Goal: Information Seeking & Learning: Learn about a topic

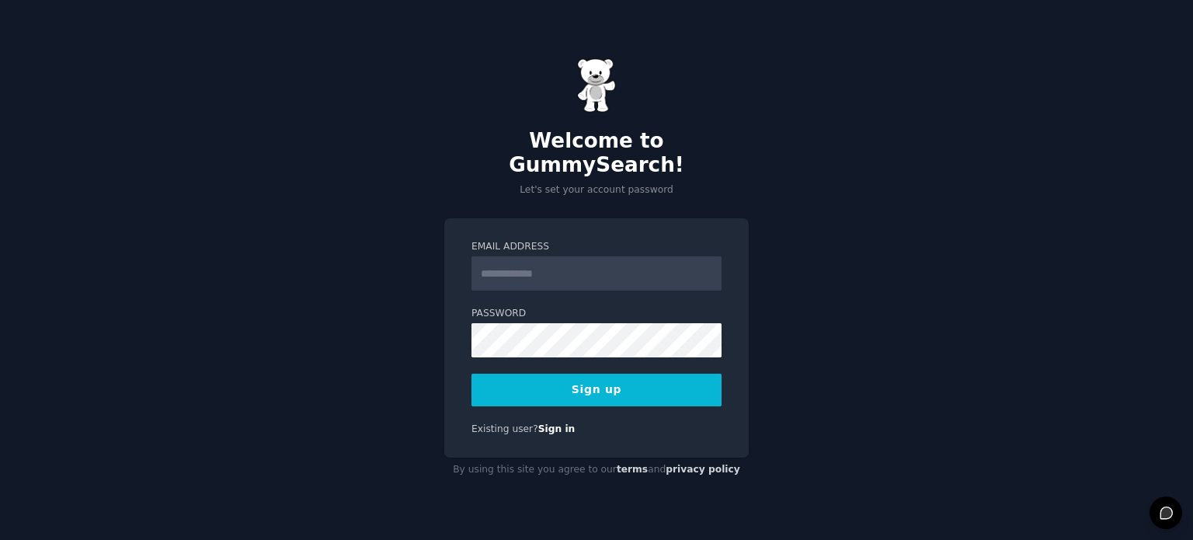
click at [637, 268] on input "Email Address" at bounding box center [596, 273] width 250 height 34
type input "**********"
click at [624, 380] on button "Sign up" at bounding box center [596, 389] width 250 height 33
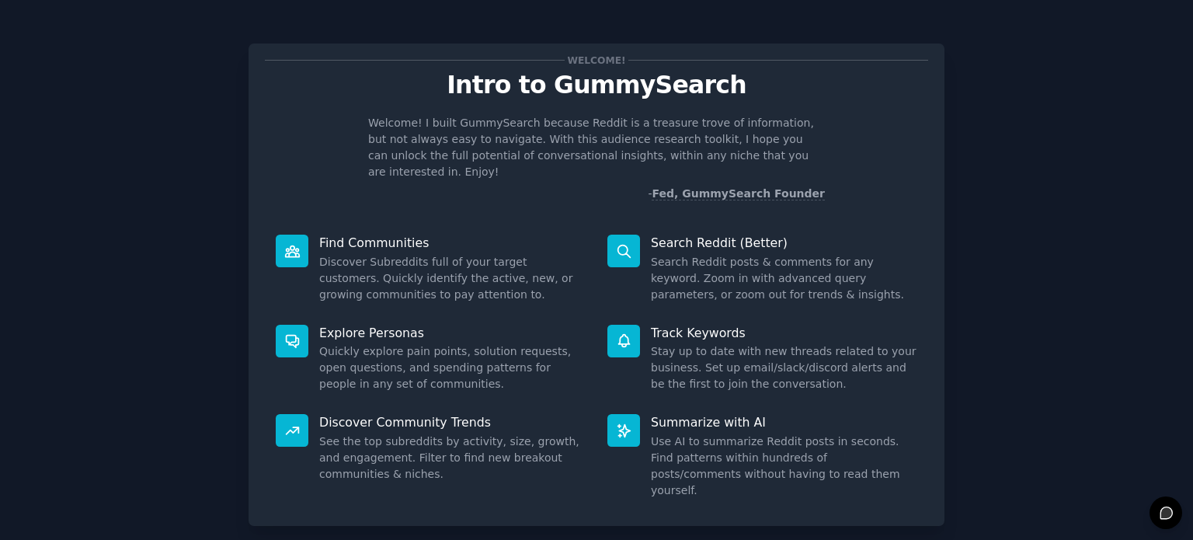
scroll to position [68, 0]
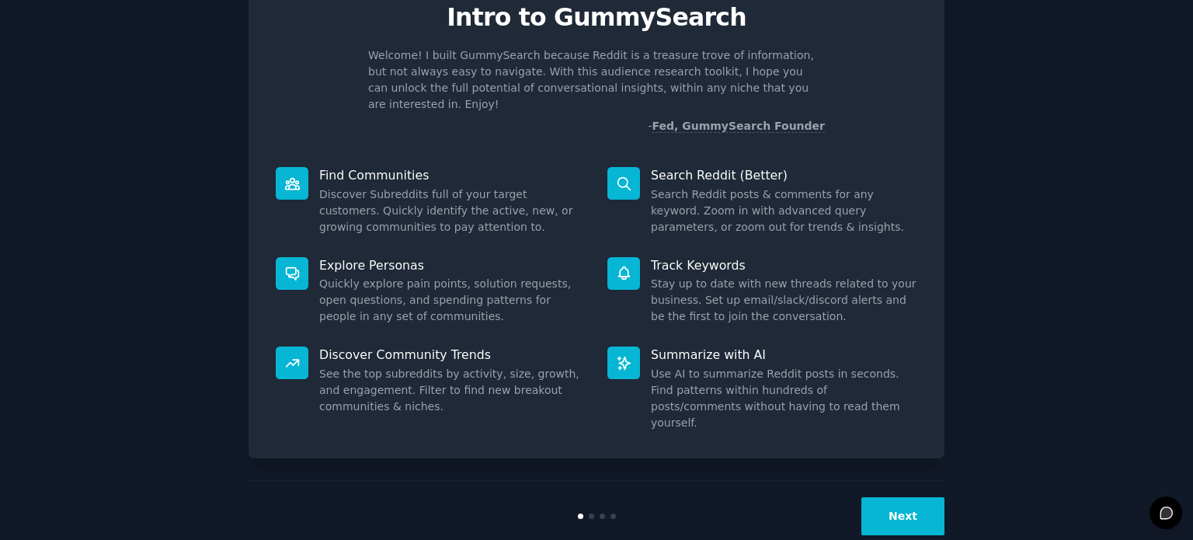
click at [876, 497] on button "Next" at bounding box center [902, 516] width 83 height 38
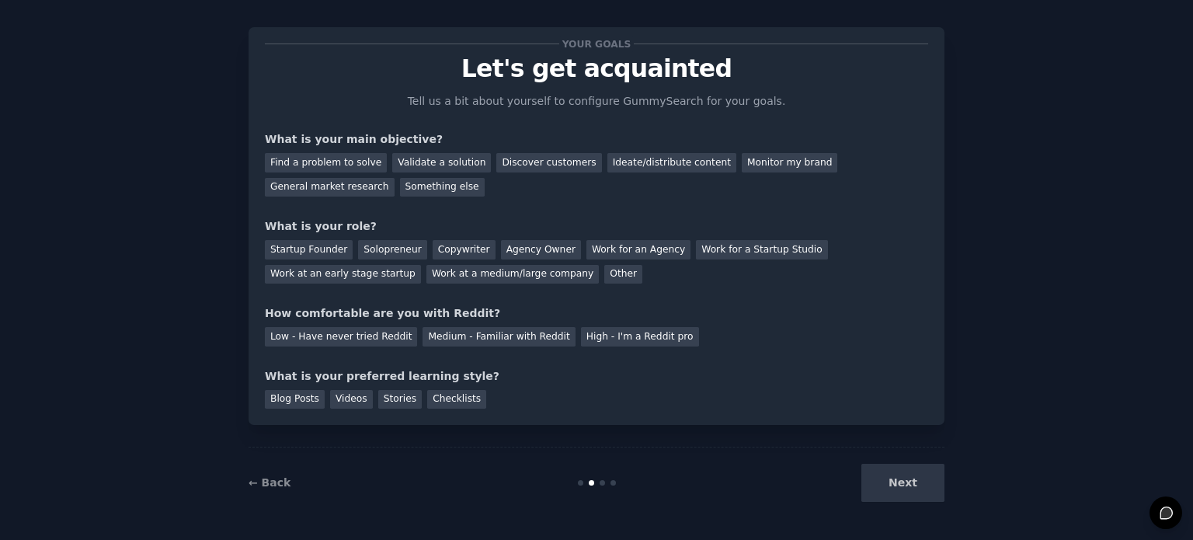
scroll to position [16, 0]
click at [356, 157] on div "Find a problem to solve" at bounding box center [326, 163] width 122 height 19
click at [417, 158] on div "Validate a solution" at bounding box center [441, 163] width 99 height 19
click at [346, 166] on div "Find a problem to solve" at bounding box center [326, 163] width 122 height 19
click at [329, 245] on div "Startup Founder" at bounding box center [309, 250] width 88 height 19
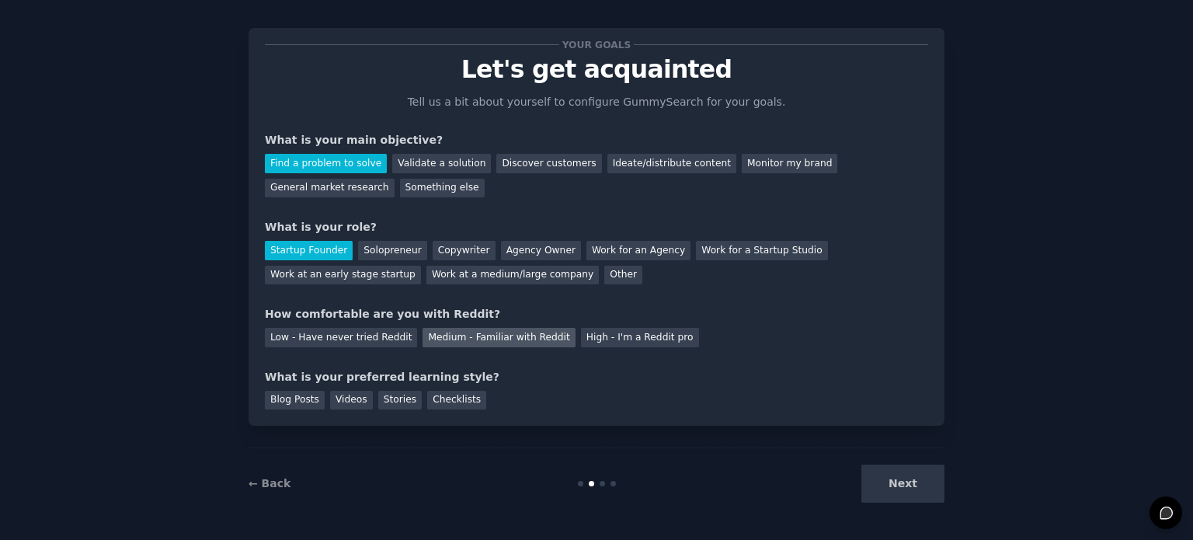
click at [478, 335] on div "Medium - Familiar with Reddit" at bounding box center [498, 337] width 152 height 19
click at [345, 399] on div "Videos" at bounding box center [351, 400] width 43 height 19
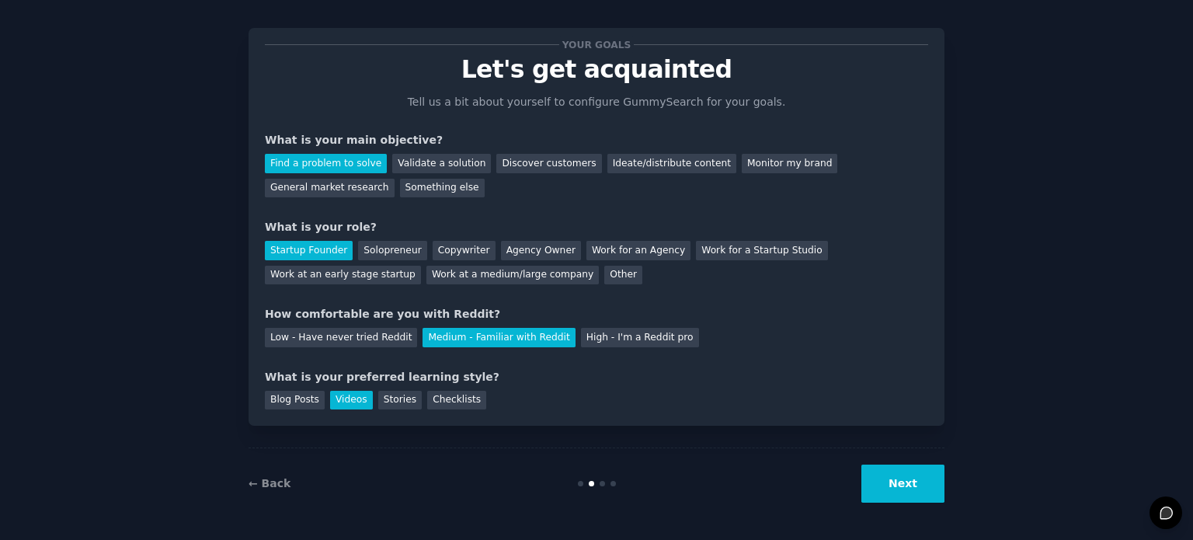
click at [888, 496] on button "Next" at bounding box center [902, 483] width 83 height 38
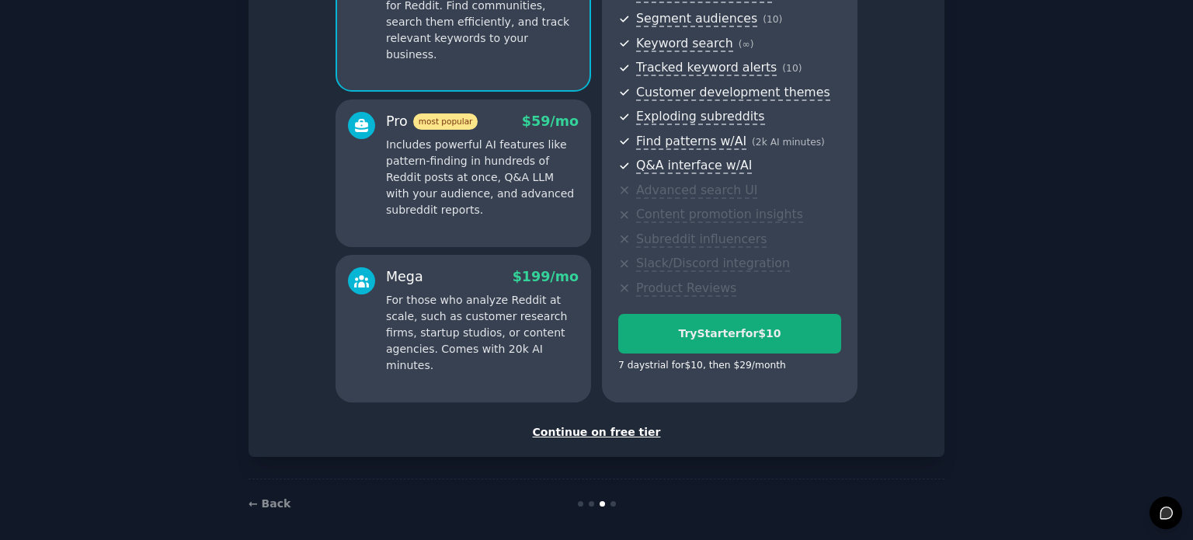
scroll to position [204, 0]
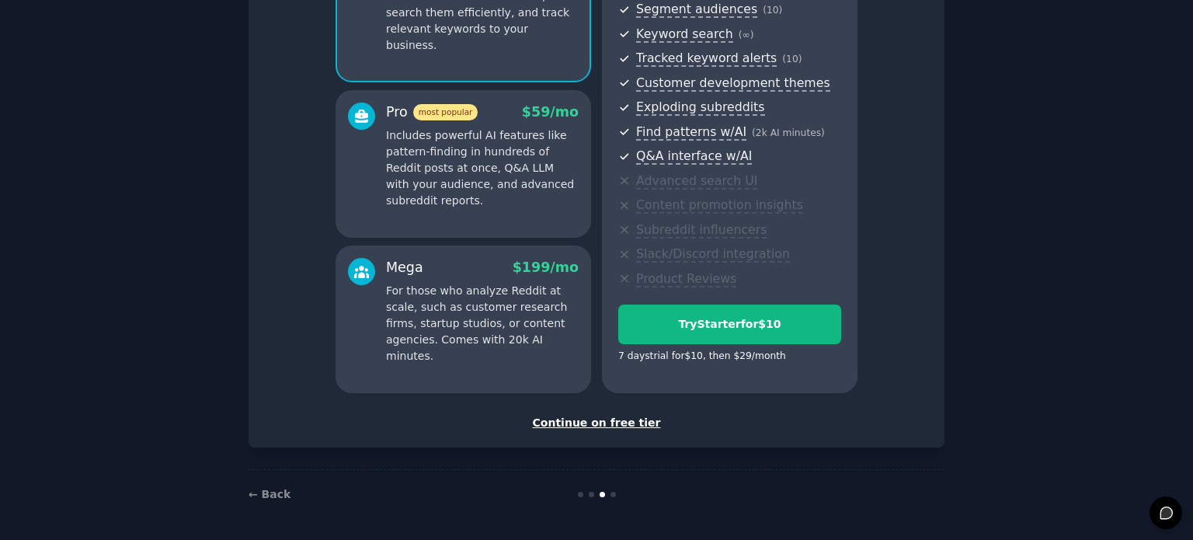
click at [634, 426] on div "Continue on free tier" at bounding box center [596, 423] width 663 height 16
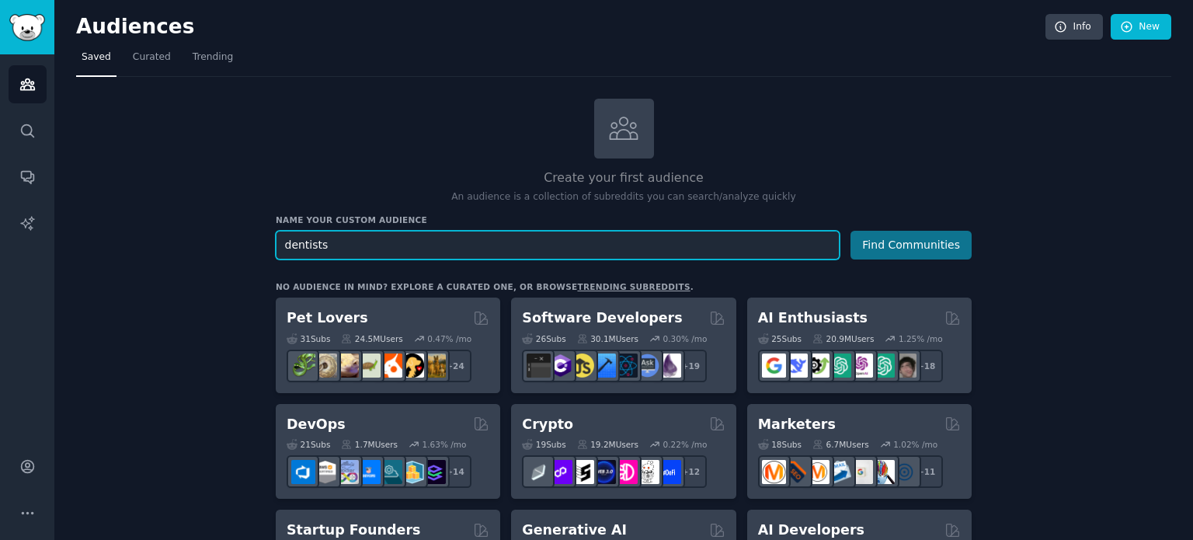
type input "dentists"
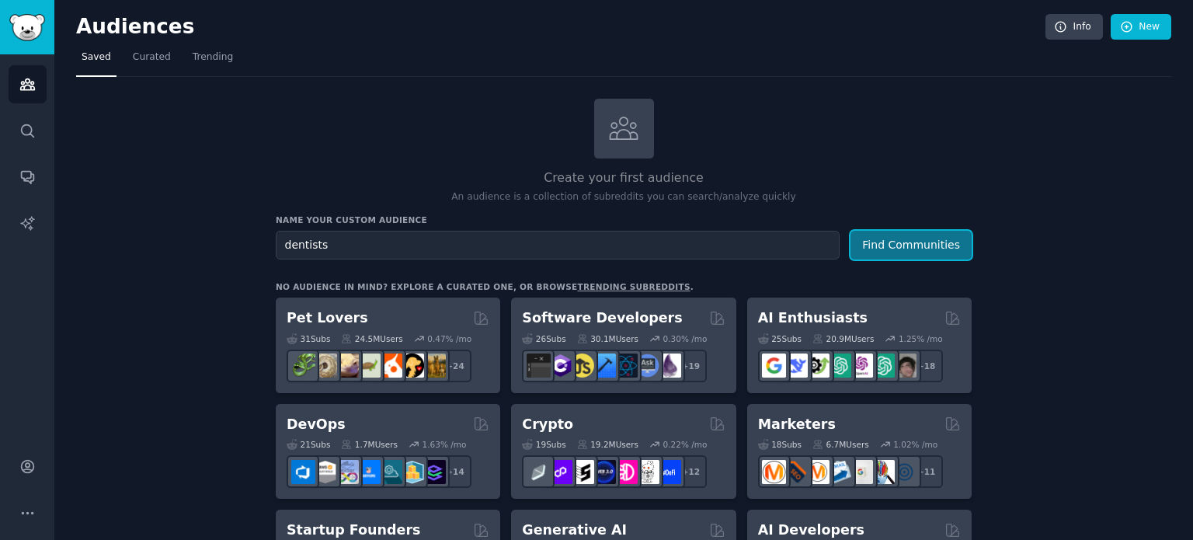
click at [895, 232] on button "Find Communities" at bounding box center [910, 245] width 121 height 29
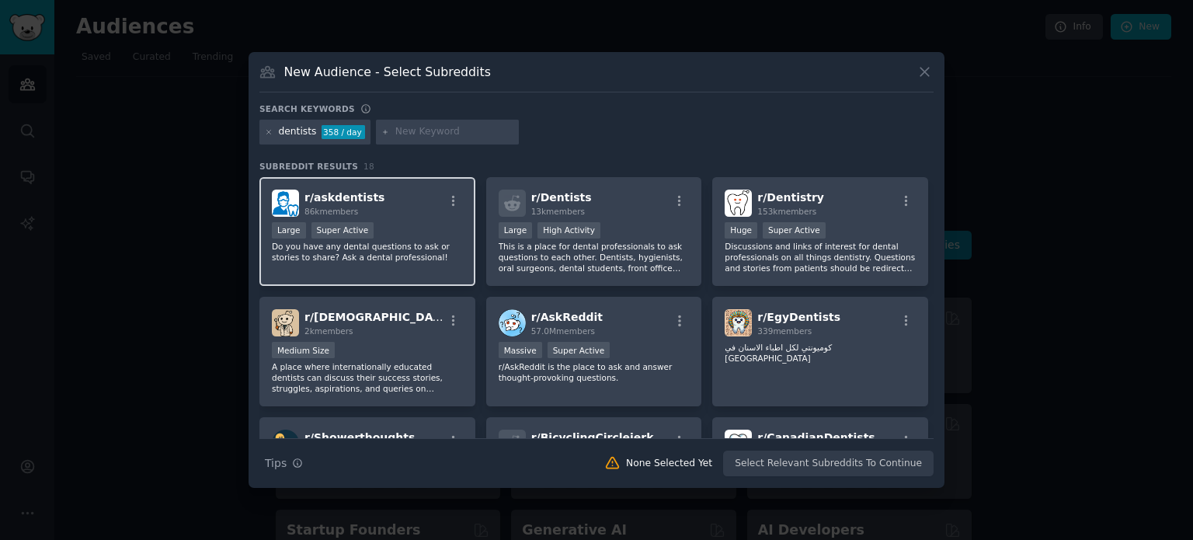
click at [412, 212] on div "r/ askdentists 86k members" at bounding box center [367, 202] width 191 height 27
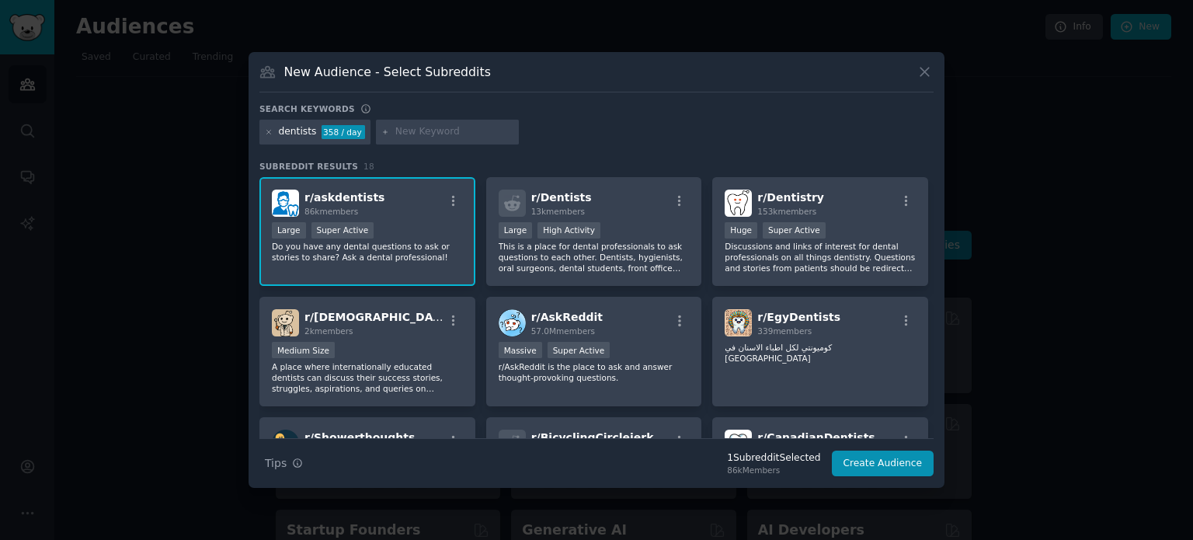
drag, startPoint x: 438, startPoint y: 223, endPoint x: 407, endPoint y: 222, distance: 31.1
click at [407, 222] on div "Large Super Active" at bounding box center [367, 231] width 191 height 19
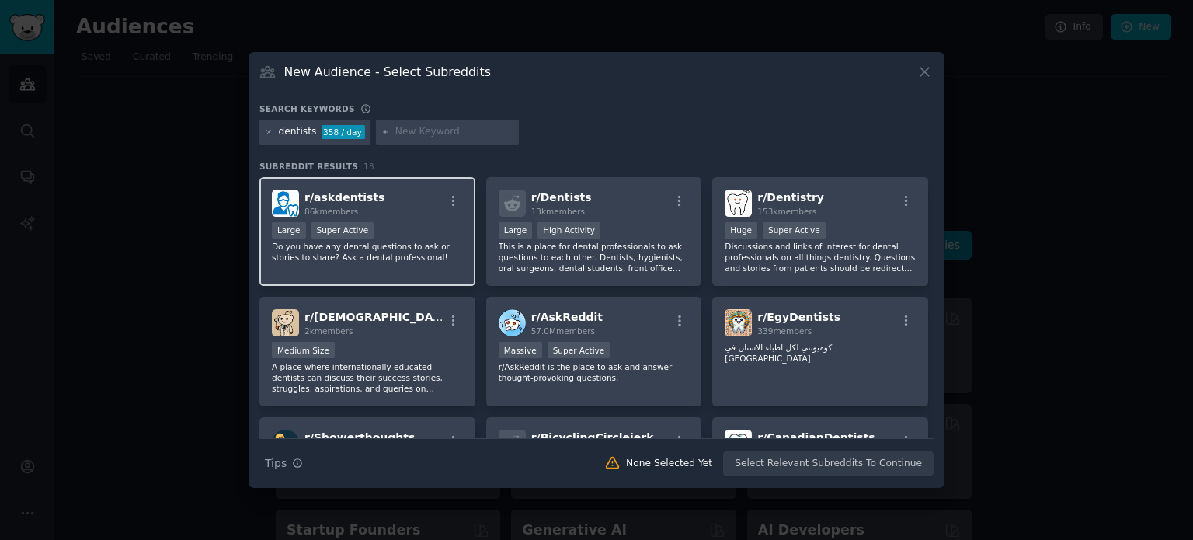
click at [415, 241] on p "Do you have any dental questions to ask or stories to share? Ask a dental profe…" at bounding box center [367, 252] width 191 height 22
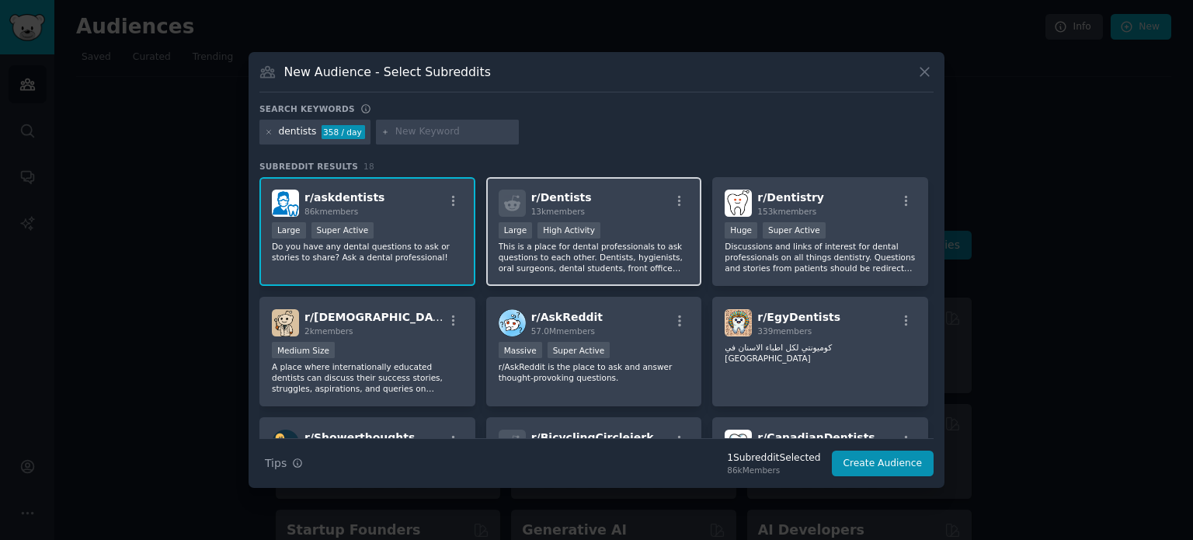
click at [666, 265] on p "This is a place for dental professionals to ask questions to each other. Dentis…" at bounding box center [593, 257] width 191 height 33
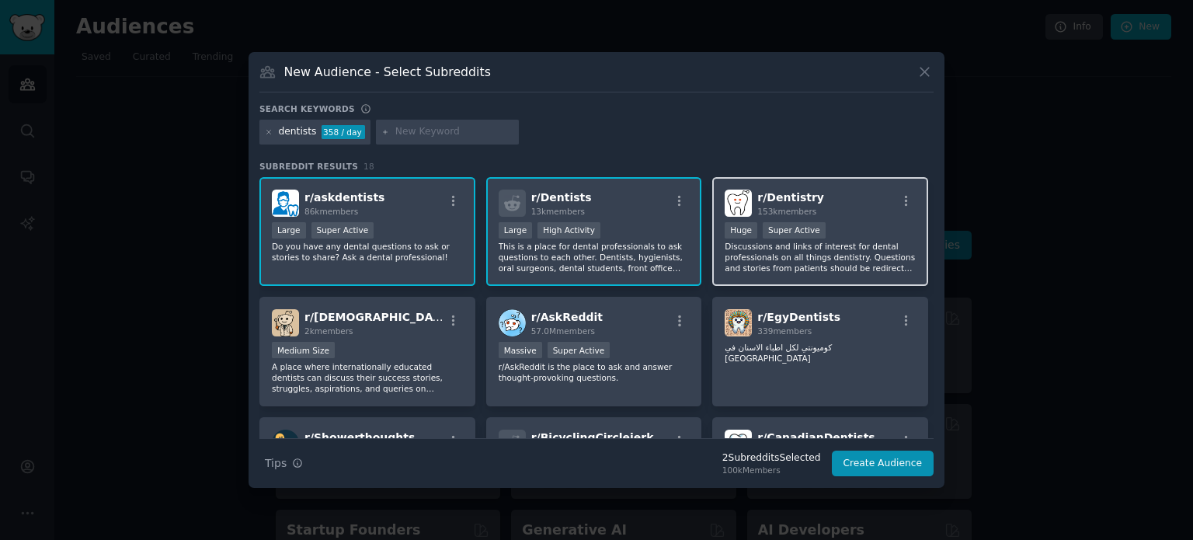
click at [767, 262] on p "Discussions and links of interest for dental professionals on all things dentis…" at bounding box center [819, 257] width 191 height 33
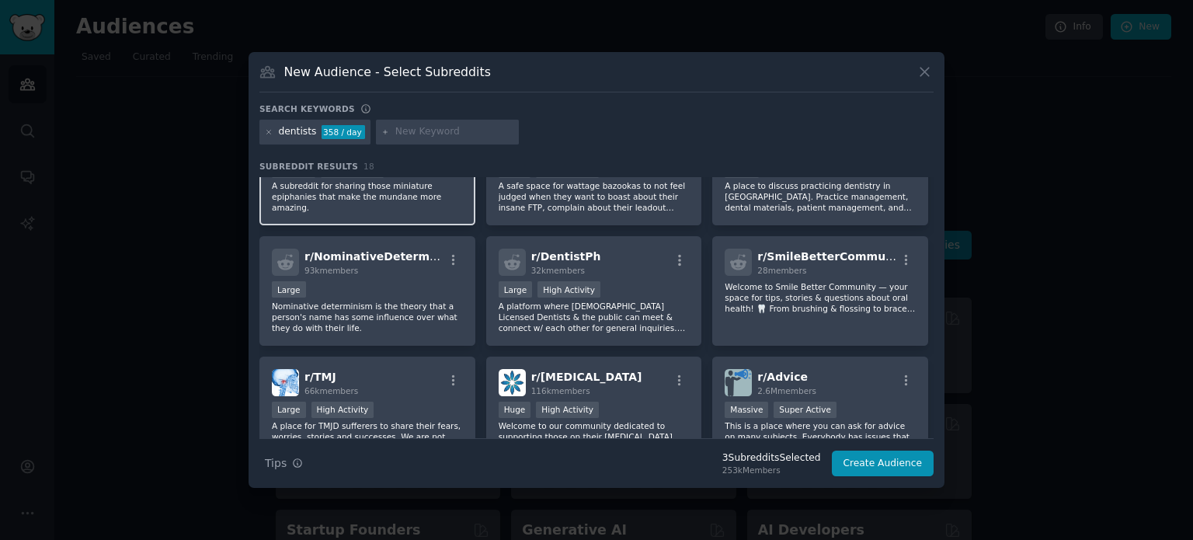
scroll to position [311, 0]
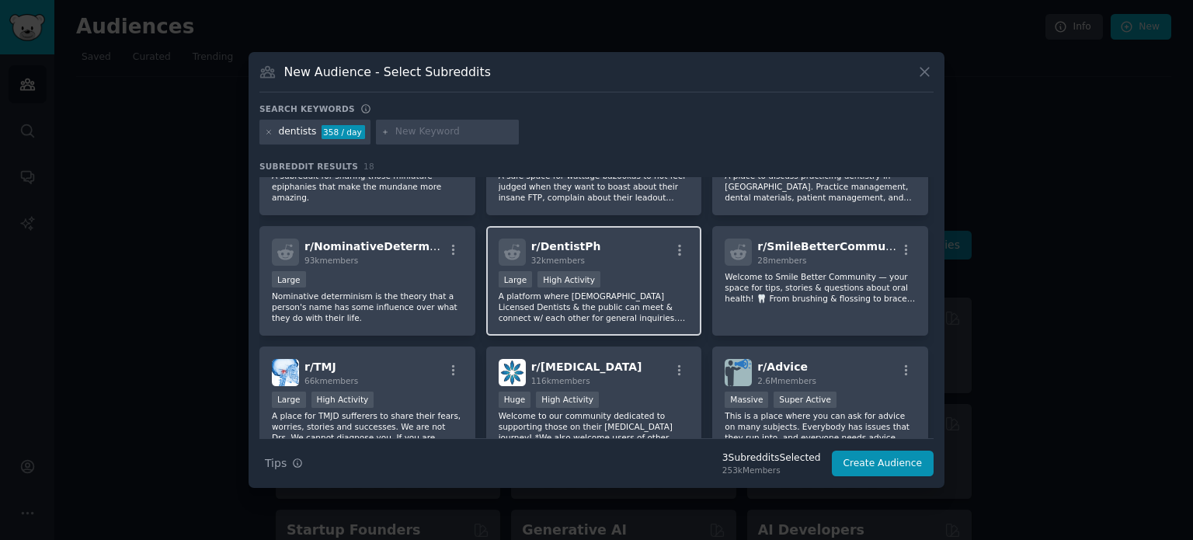
click at [583, 313] on p "A platform where [DEMOGRAPHIC_DATA] Licensed Dentists & the public can meet & c…" at bounding box center [593, 306] width 191 height 33
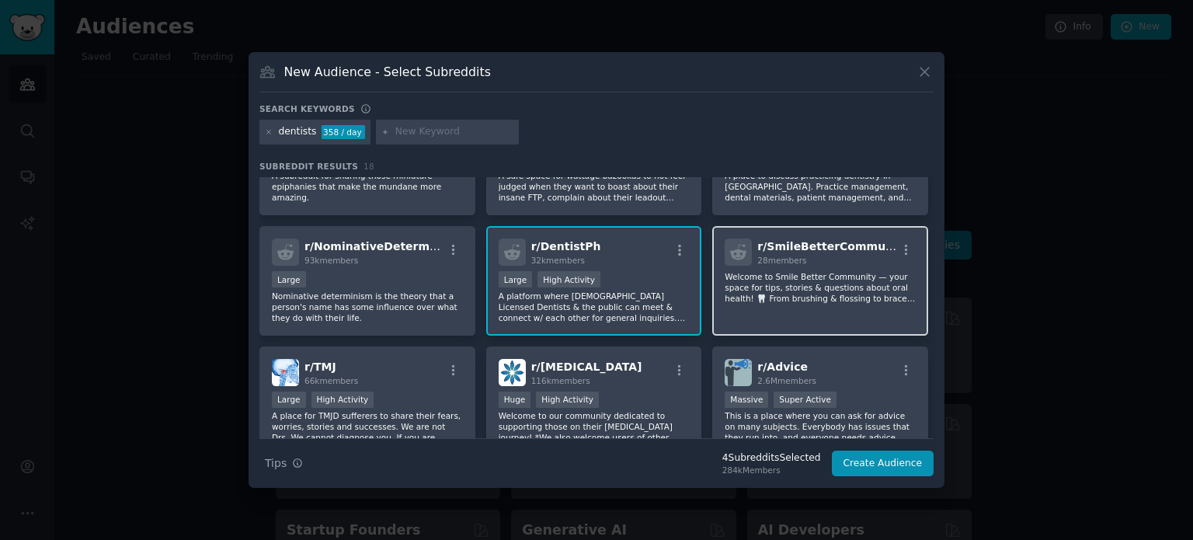
click at [783, 327] on div "r/ SmileBetterCommunity 28 members Welcome to Smile Better Community — your spa…" at bounding box center [820, 280] width 216 height 109
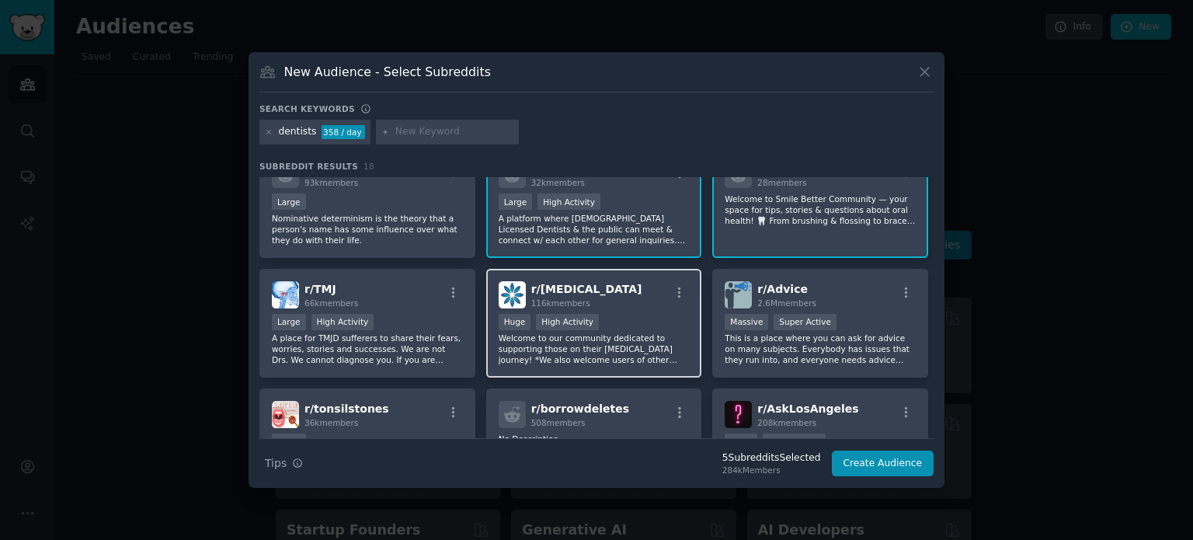
scroll to position [466, 0]
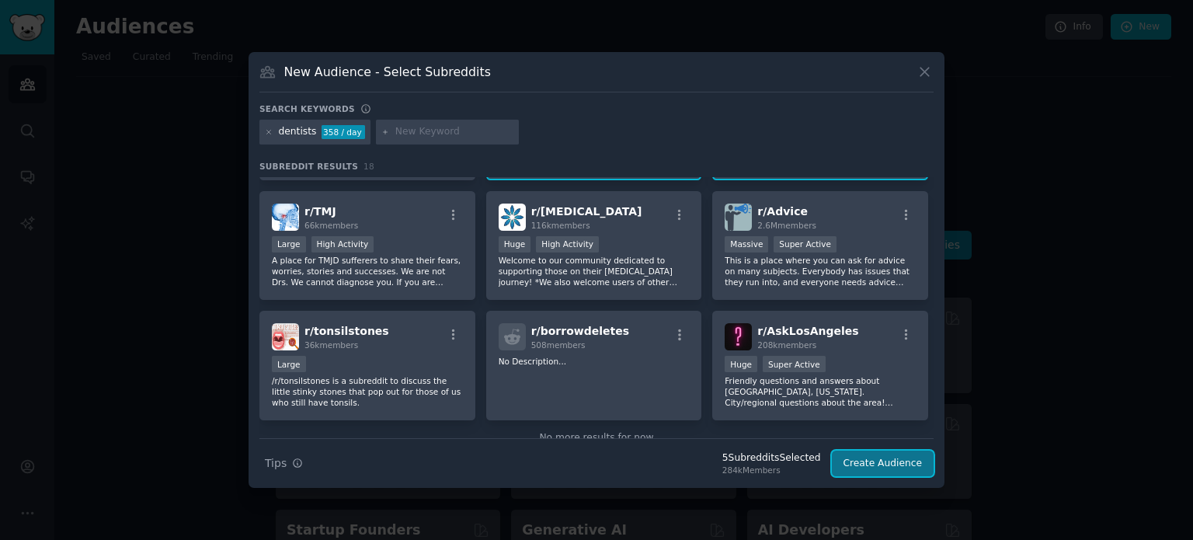
click at [882, 460] on button "Create Audience" at bounding box center [883, 463] width 102 height 26
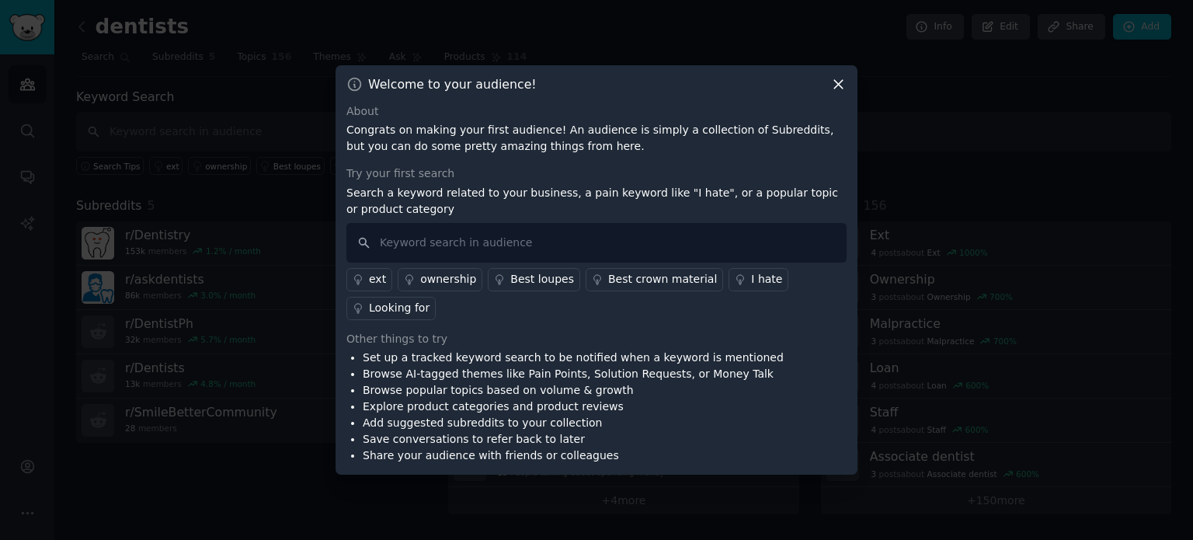
click at [835, 89] on icon at bounding box center [838, 84] width 9 height 9
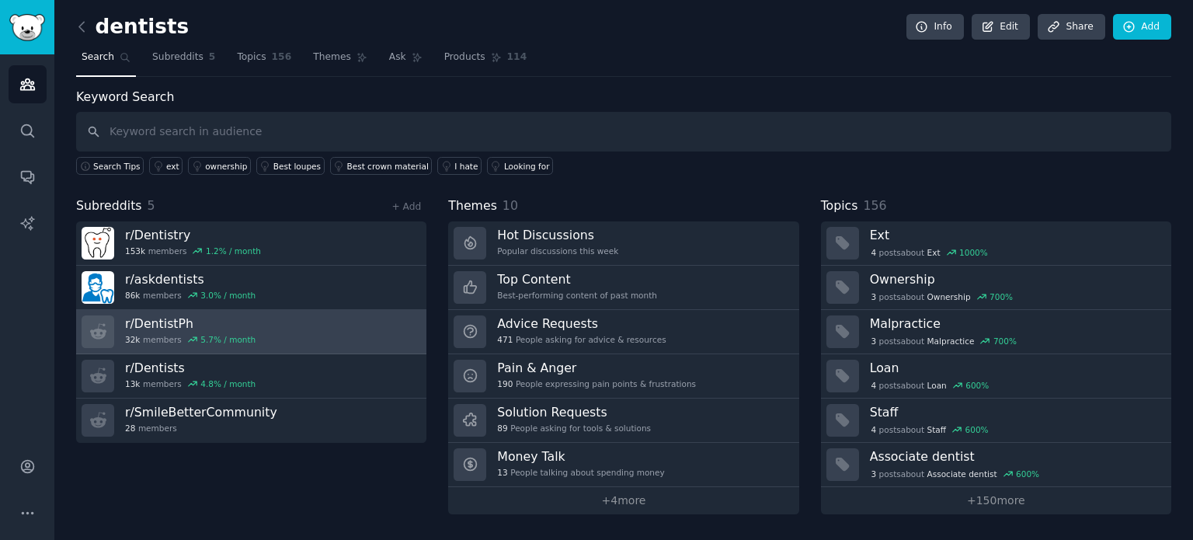
click at [302, 328] on link "r/ DentistPh 32k members 5.7 % / month" at bounding box center [251, 332] width 350 height 44
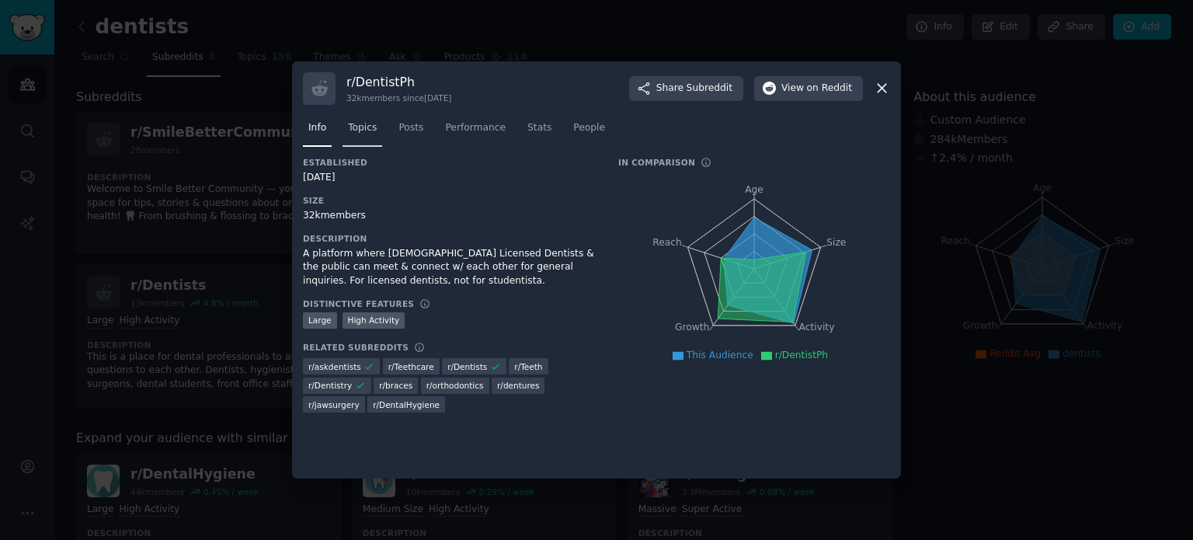
click at [360, 125] on span "Topics" at bounding box center [362, 128] width 29 height 14
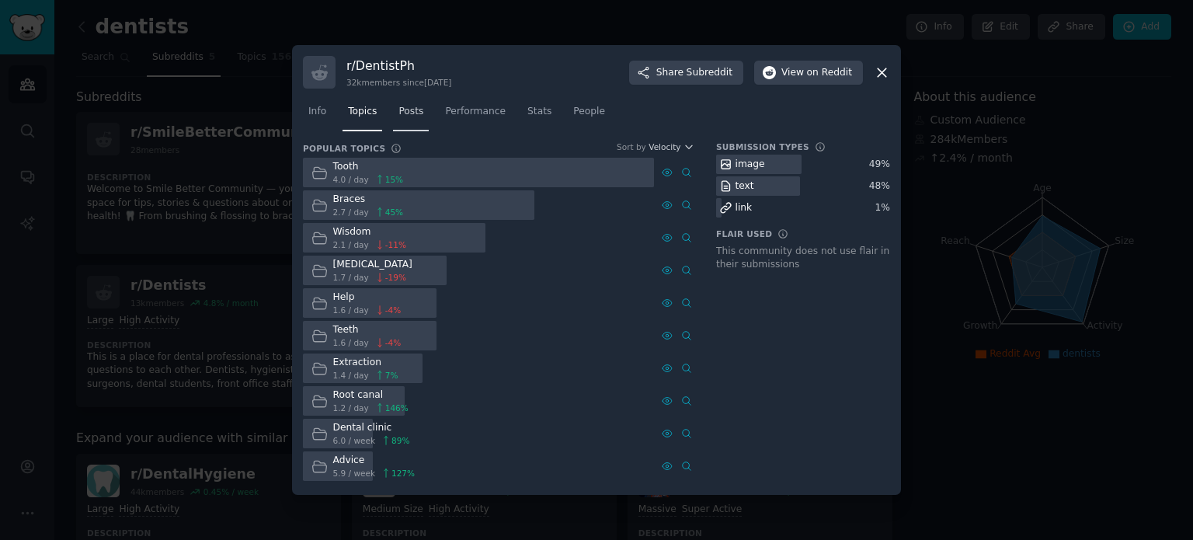
click at [416, 120] on link "Posts" at bounding box center [411, 115] width 36 height 32
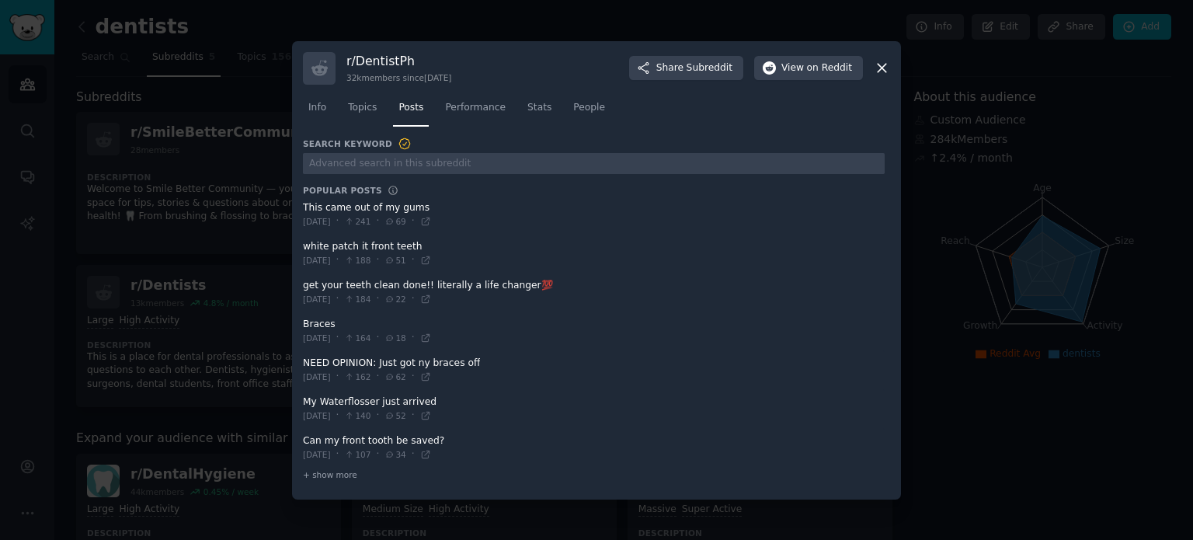
click at [879, 71] on icon at bounding box center [881, 68] width 16 height 16
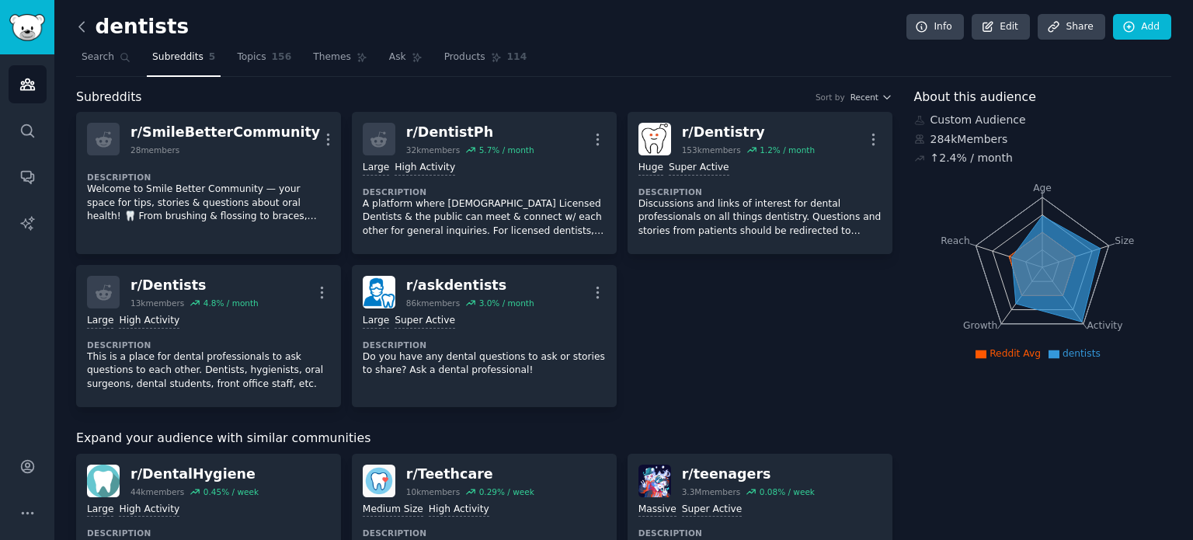
click at [81, 30] on icon at bounding box center [82, 27] width 16 height 16
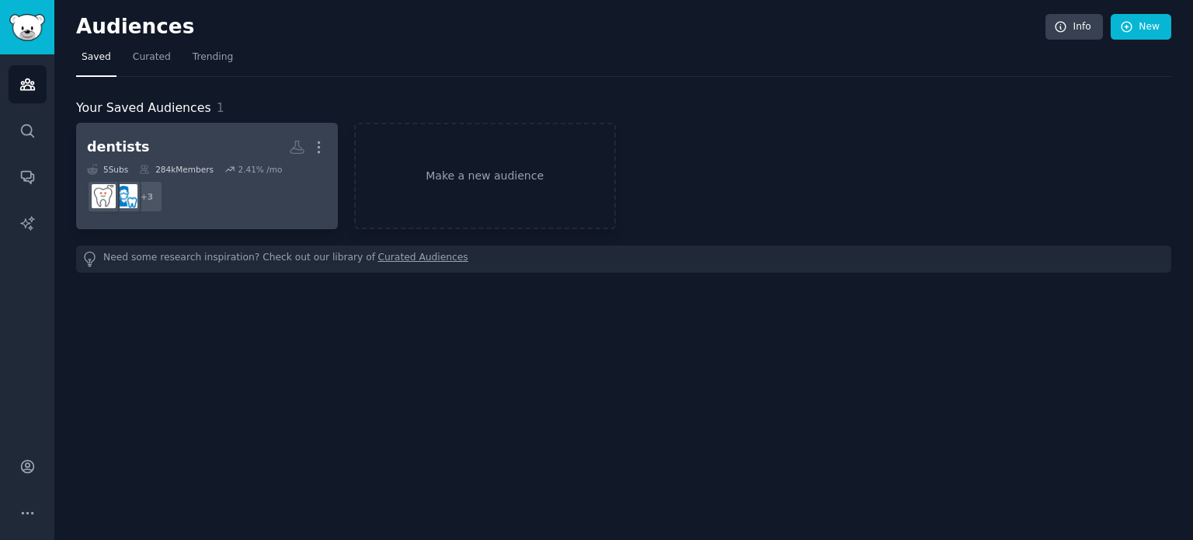
click at [226, 155] on h2 "dentists More" at bounding box center [207, 147] width 240 height 27
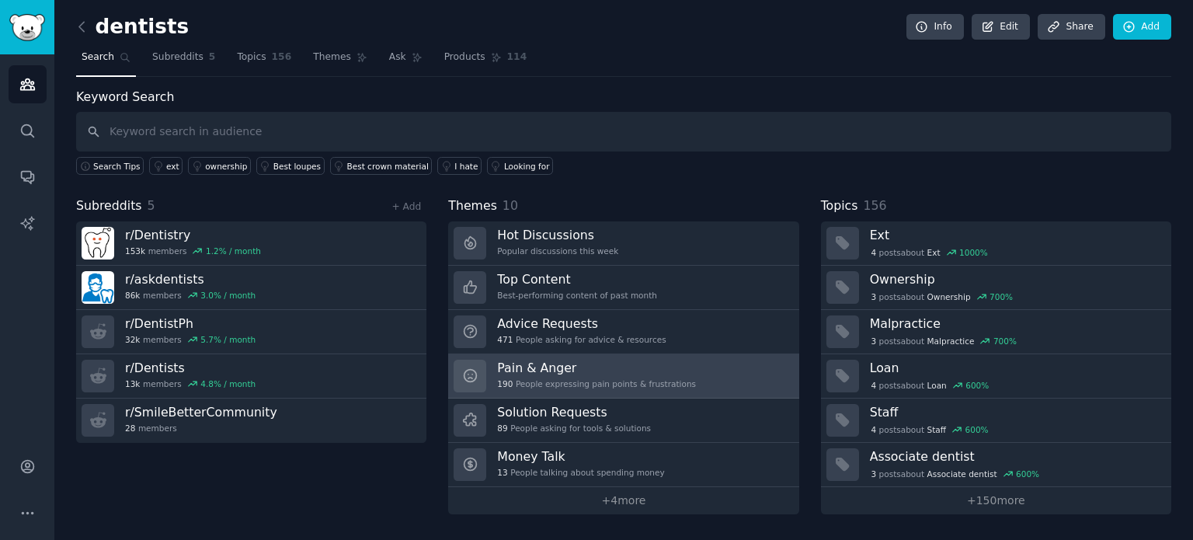
click at [691, 381] on link "Pain & Anger 190 People expressing pain points & frustrations" at bounding box center [623, 376] width 350 height 44
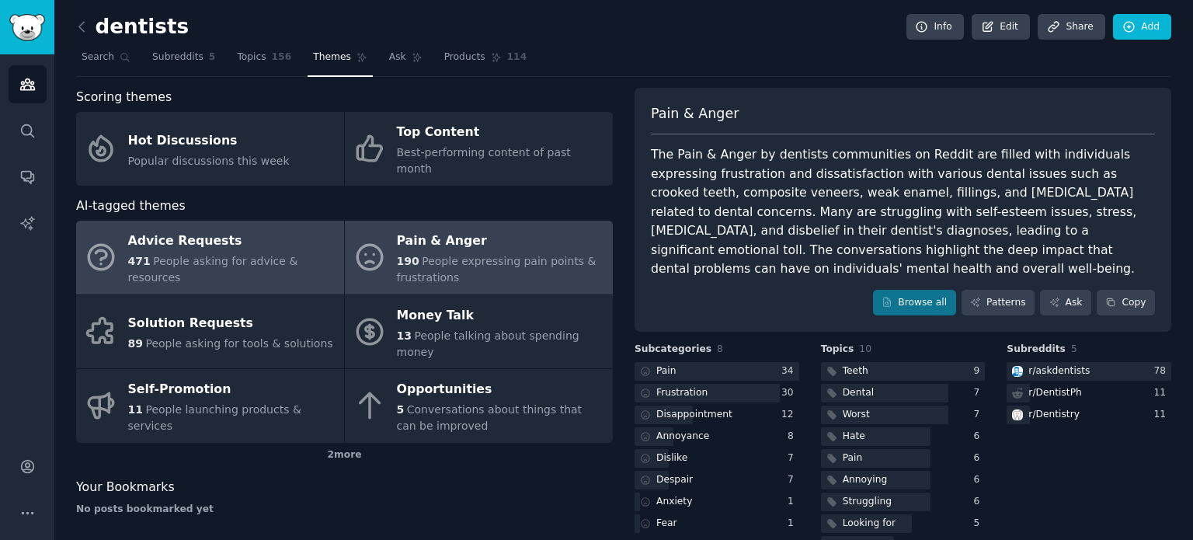
click at [230, 255] on span "People asking for advice & resources" at bounding box center [213, 269] width 170 height 29
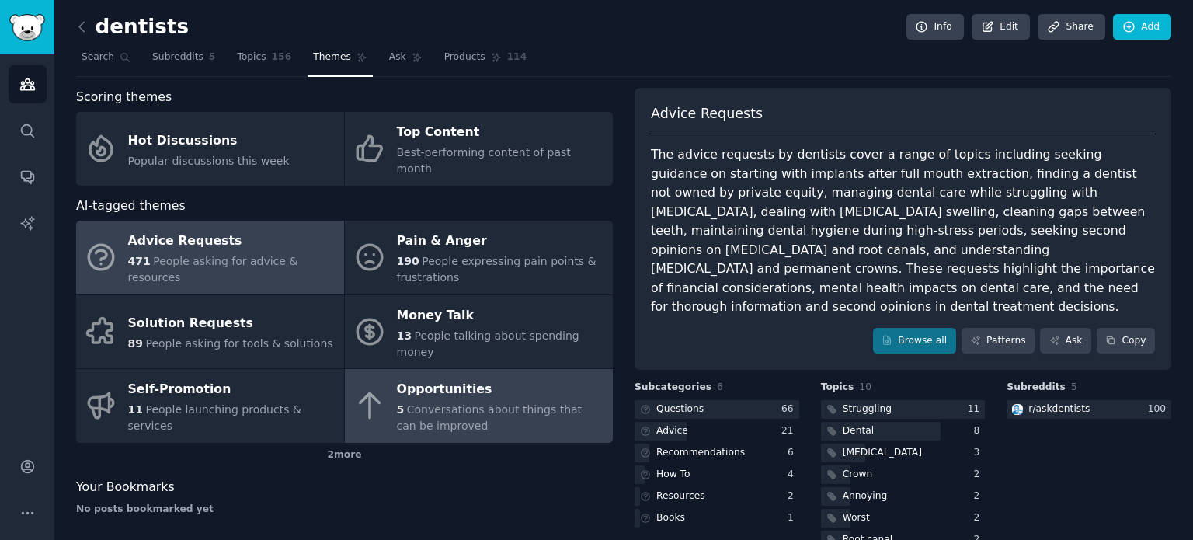
click at [509, 377] on div "Opportunities" at bounding box center [501, 389] width 208 height 25
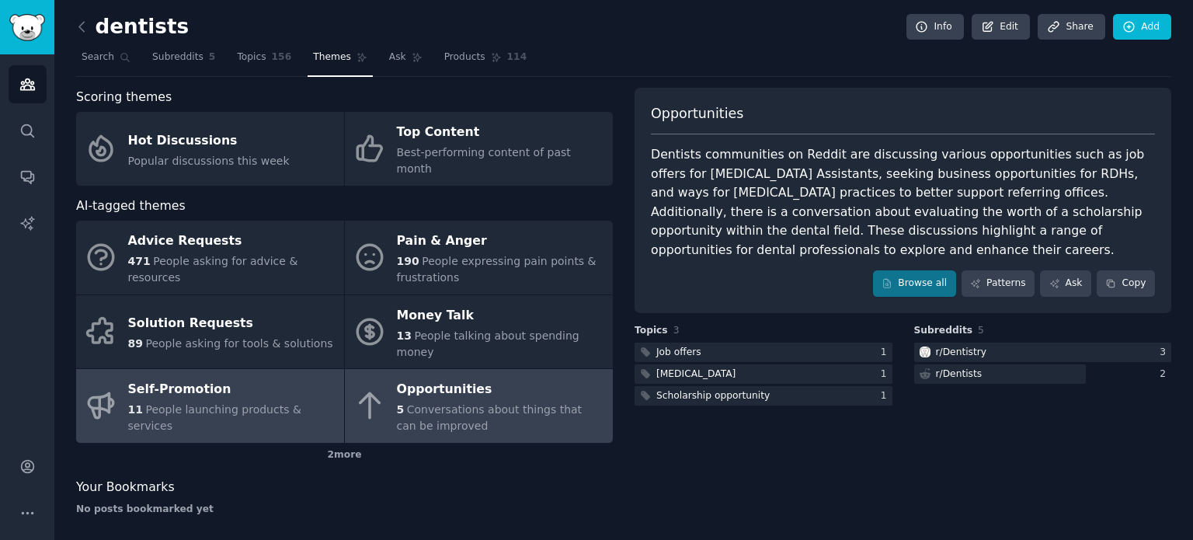
click at [282, 403] on span "People launching products & services" at bounding box center [214, 417] width 173 height 29
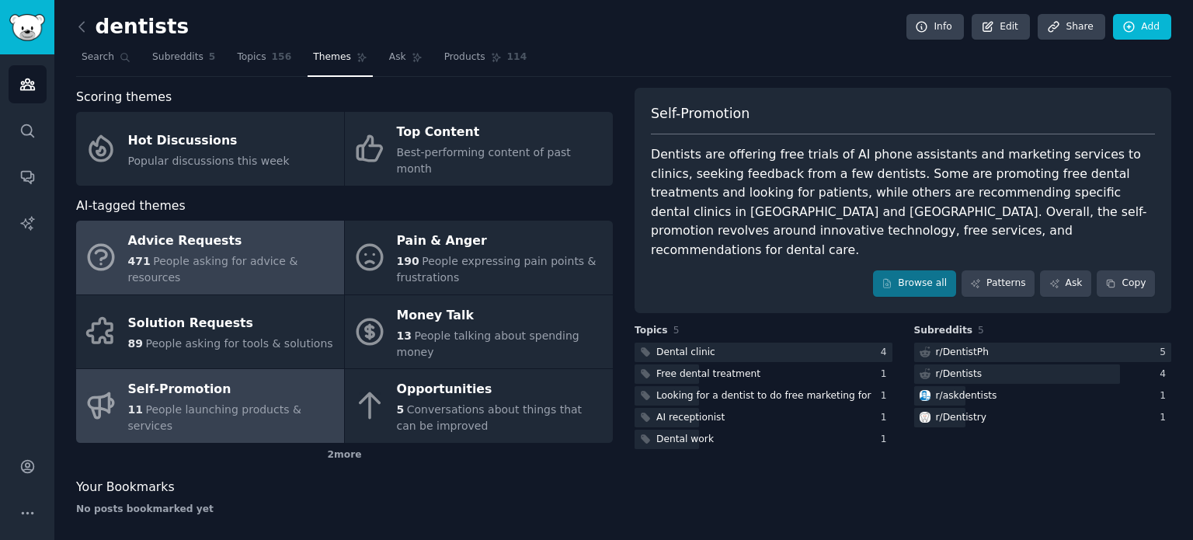
click at [276, 255] on span "People asking for advice & resources" at bounding box center [213, 269] width 170 height 29
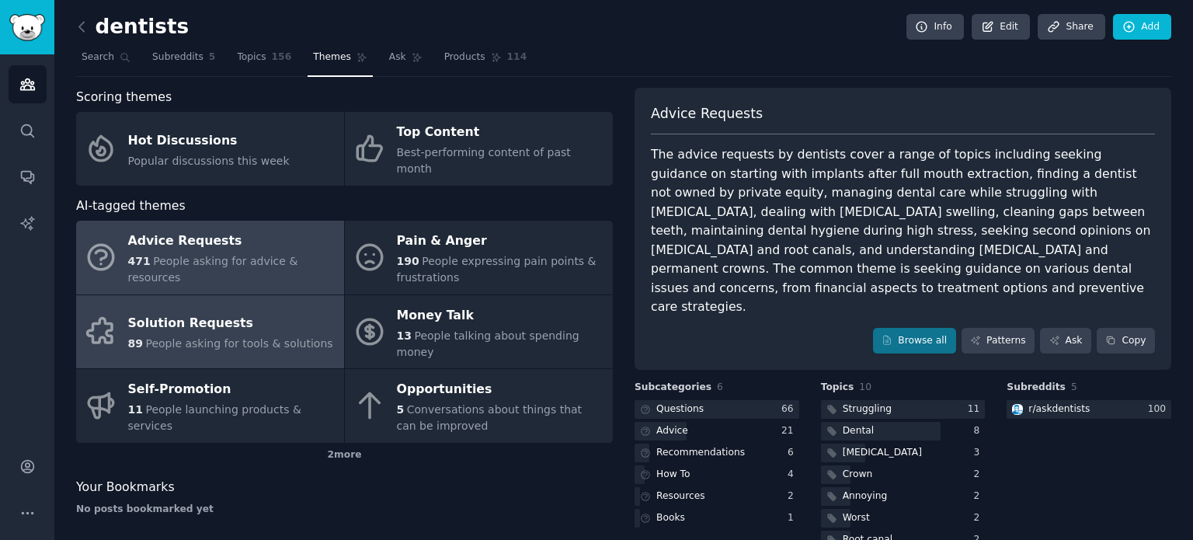
click at [233, 311] on div "Solution Requests" at bounding box center [230, 323] width 205 height 25
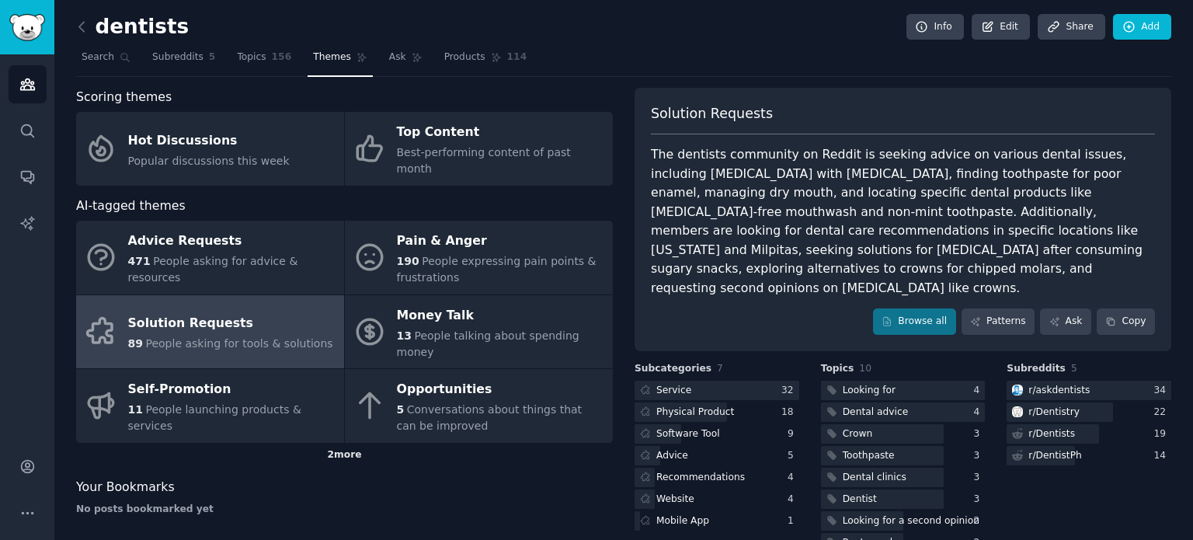
click at [335, 443] on div "2 more" at bounding box center [344, 455] width 537 height 25
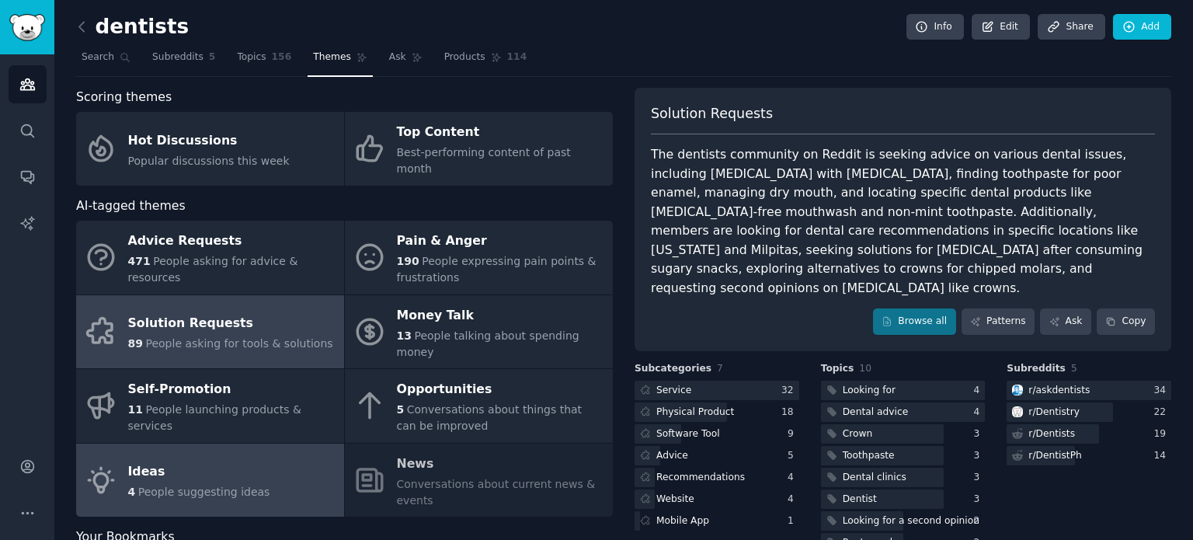
click at [298, 443] on link "Ideas 4 People suggesting ideas" at bounding box center [210, 480] width 268 height 74
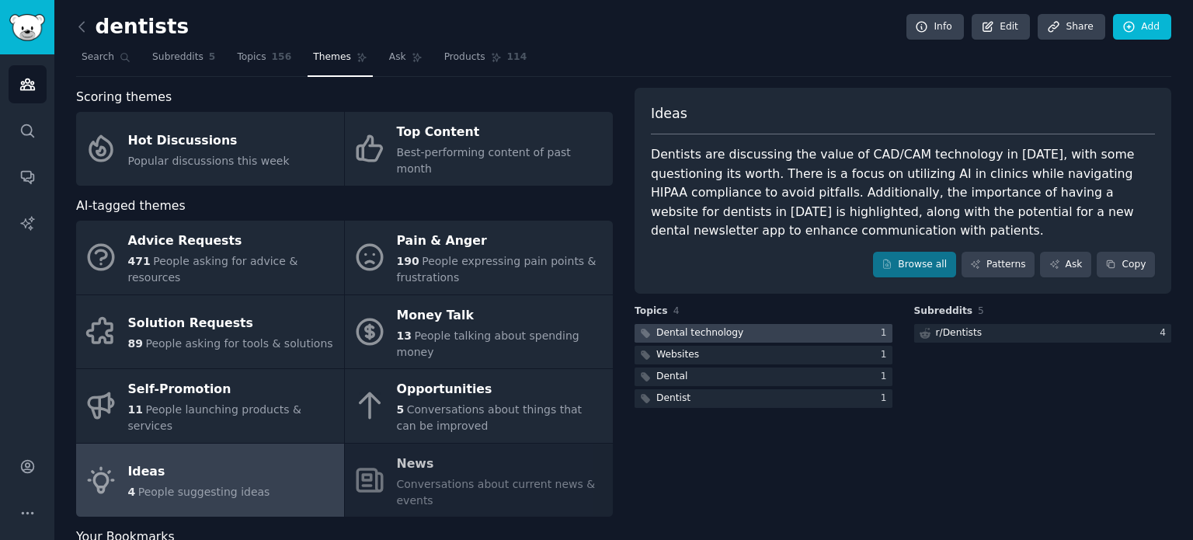
click at [727, 332] on div "Dental technology" at bounding box center [699, 333] width 87 height 14
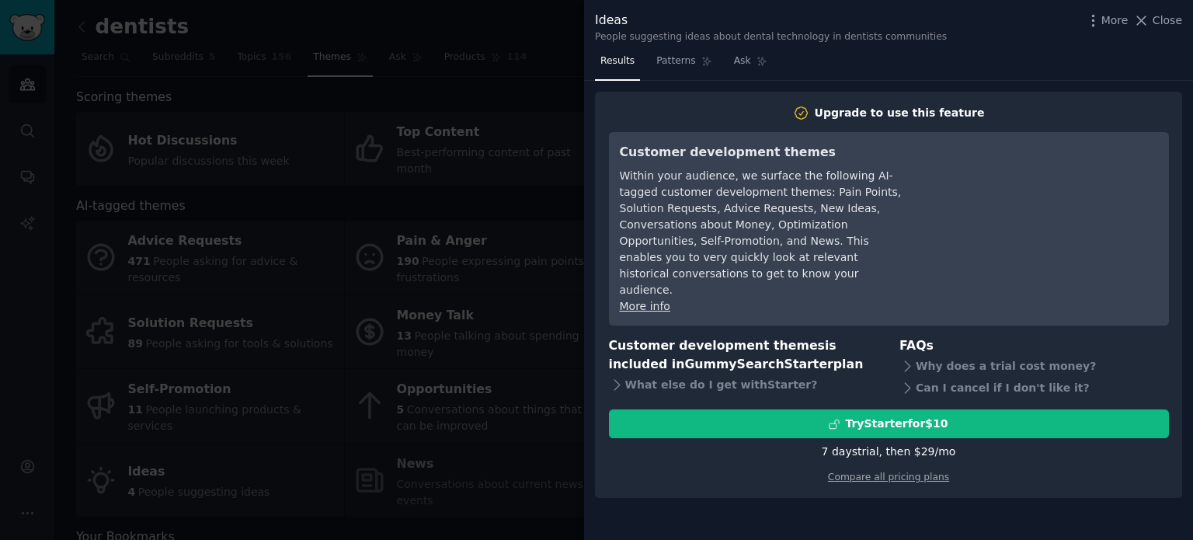
click at [509, 161] on div at bounding box center [596, 270] width 1193 height 540
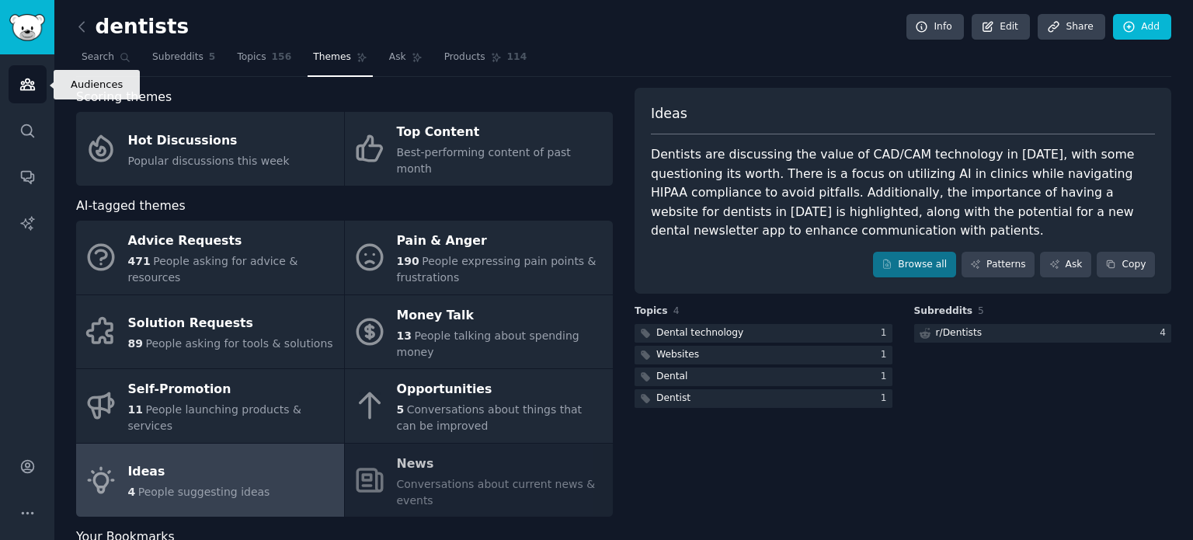
click at [37, 77] on link "Audiences" at bounding box center [28, 84] width 38 height 38
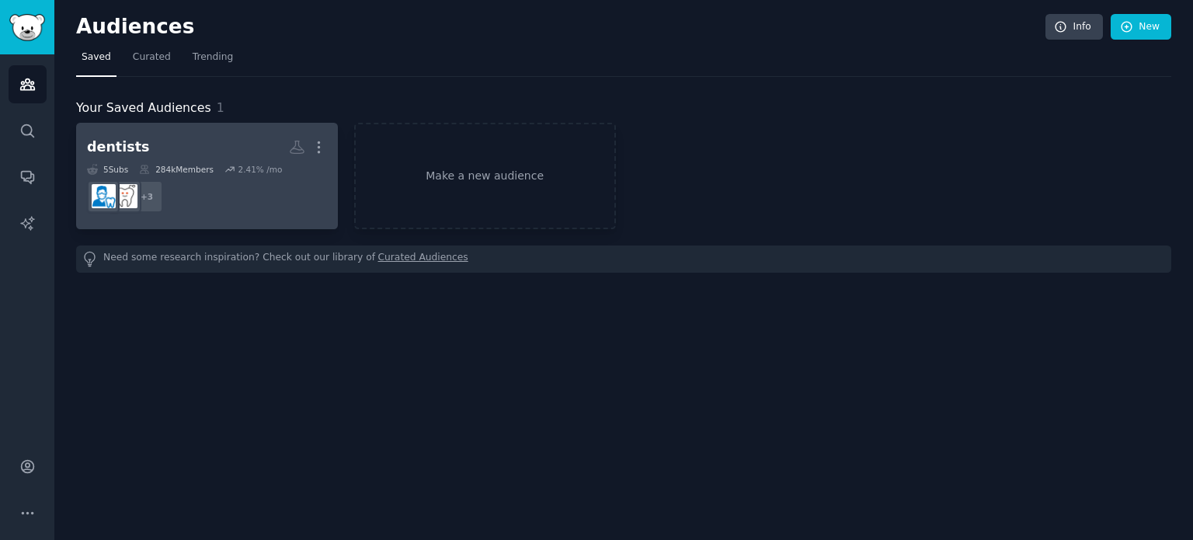
click at [227, 164] on icon at bounding box center [229, 169] width 11 height 11
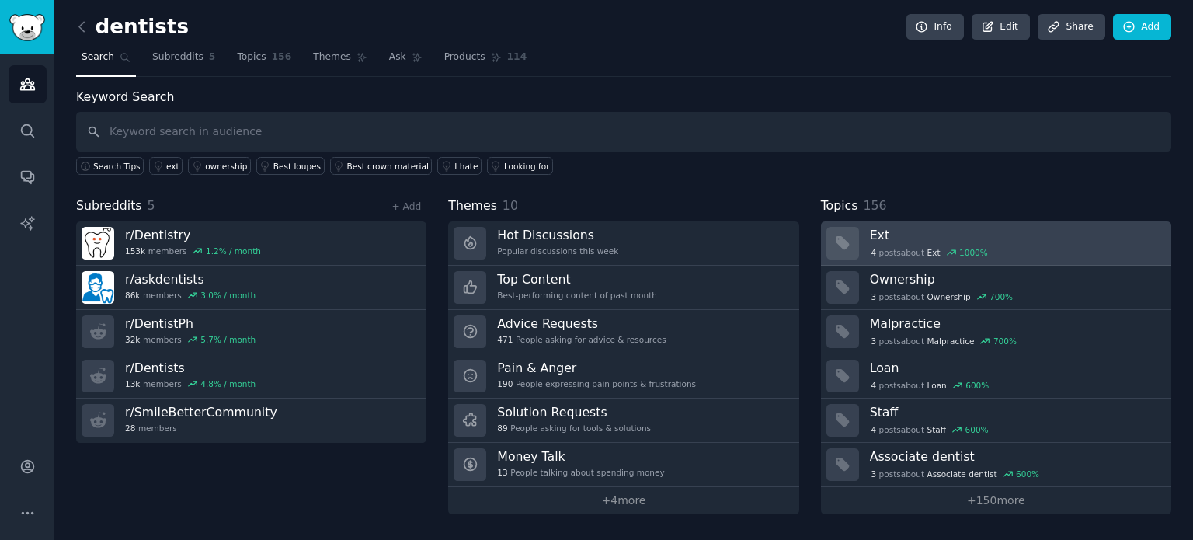
click at [996, 255] on div "4 post s about Ext 1000 %" at bounding box center [1015, 252] width 290 height 14
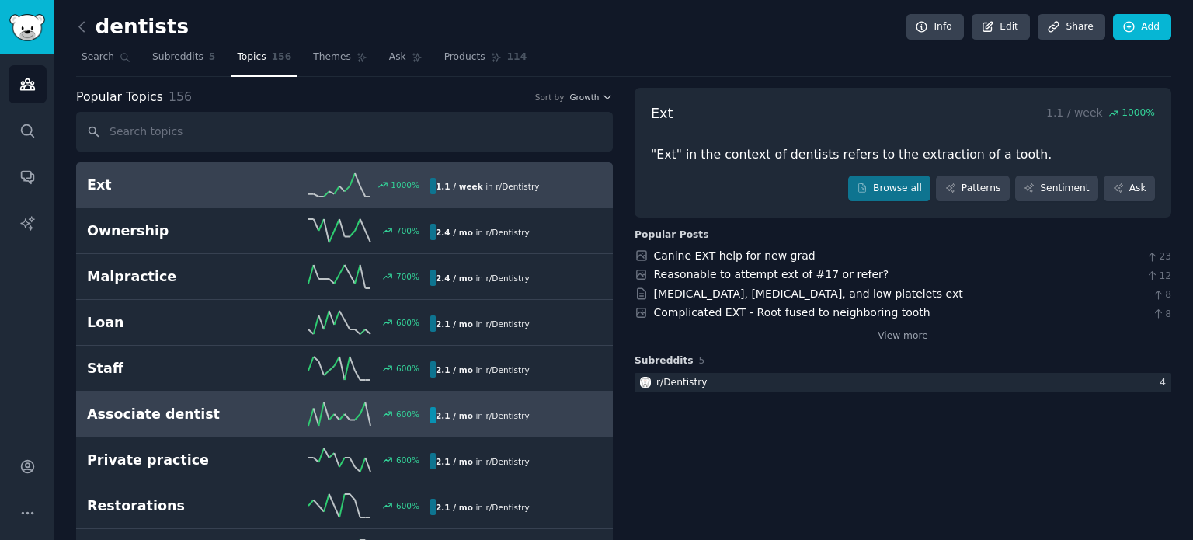
click at [270, 405] on div "600 %" at bounding box center [345, 413] width 172 height 23
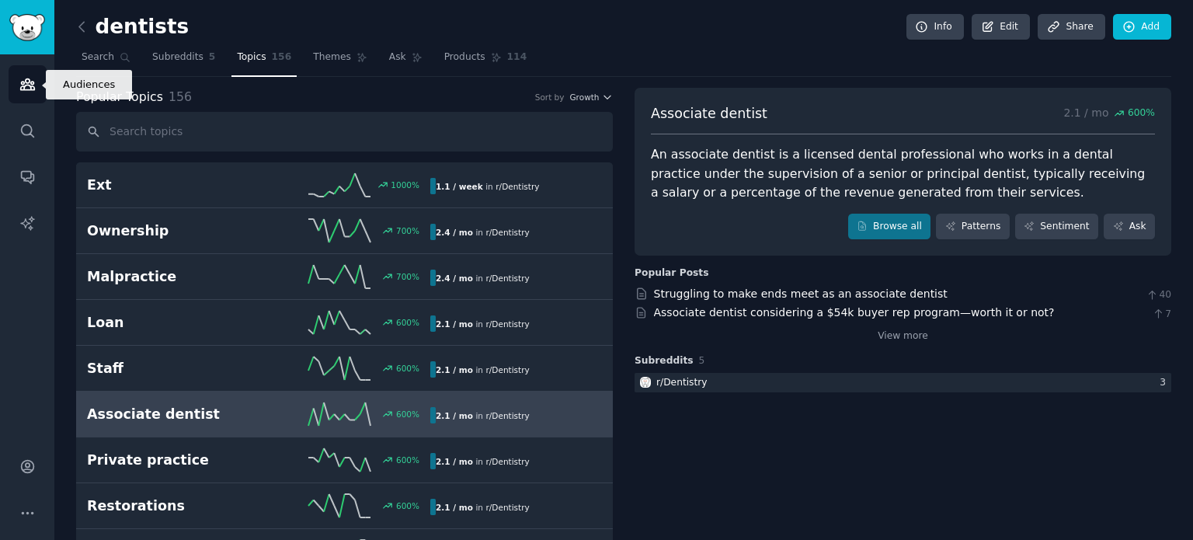
click at [16, 85] on link "Audiences" at bounding box center [28, 84] width 38 height 38
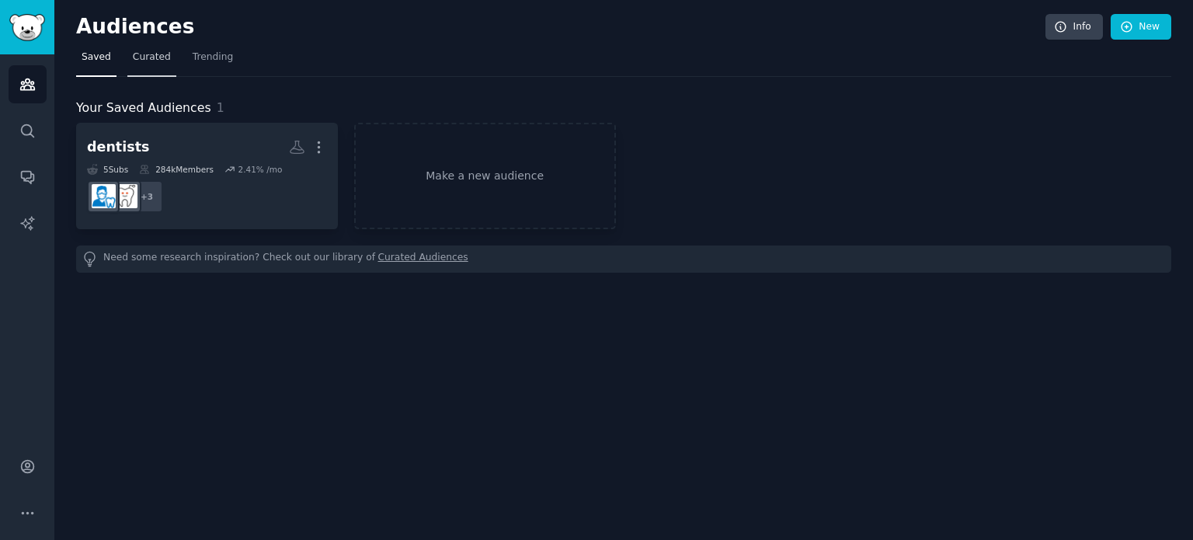
click at [149, 70] on link "Curated" at bounding box center [151, 61] width 49 height 32
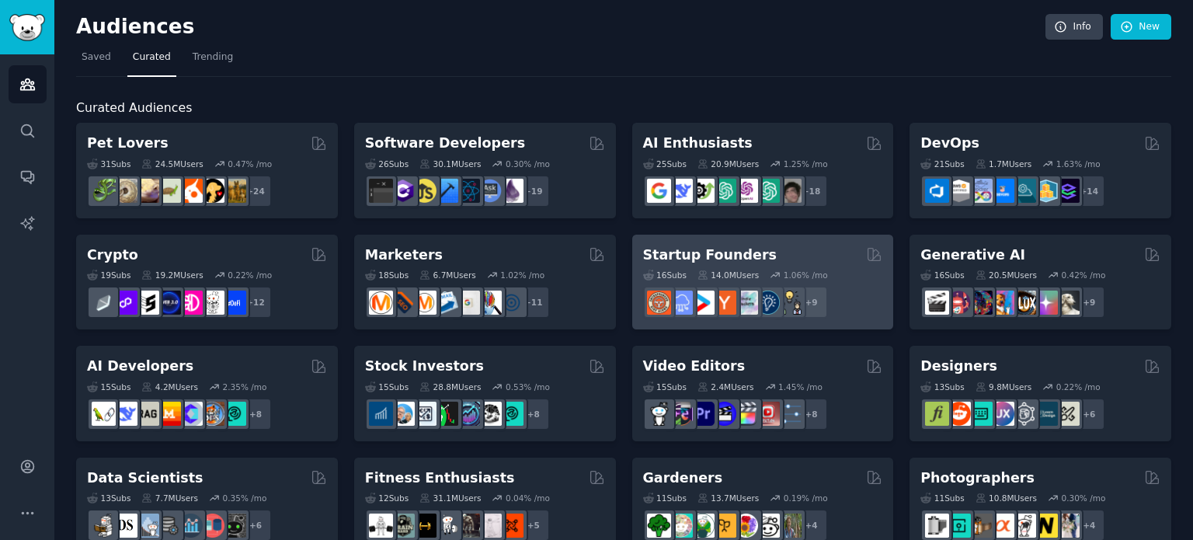
click at [805, 262] on div "Startup Founders" at bounding box center [763, 254] width 240 height 19
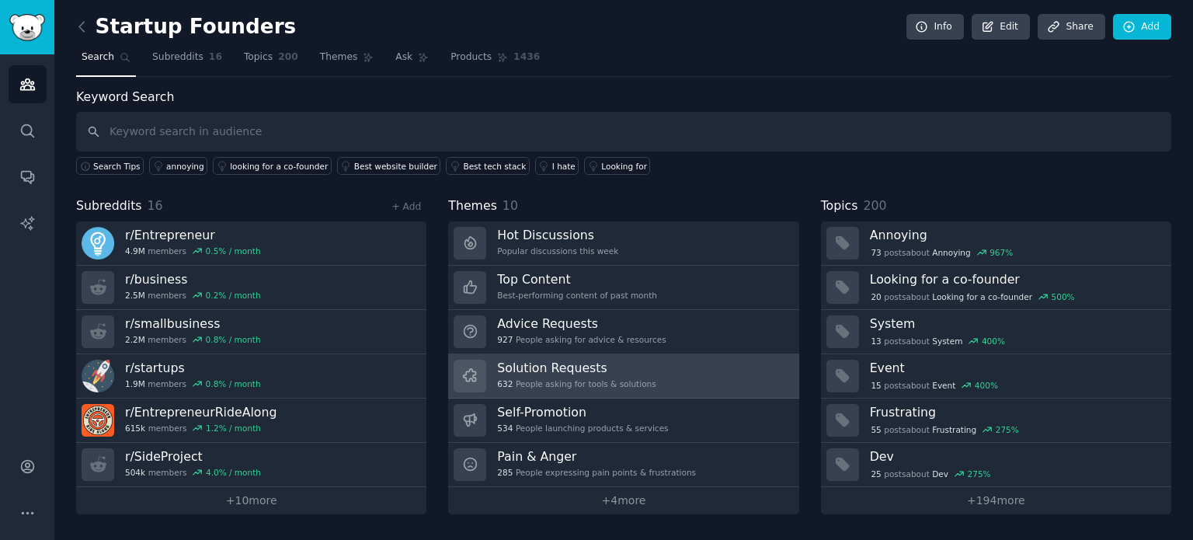
click at [636, 370] on h3 "Solution Requests" at bounding box center [576, 367] width 158 height 16
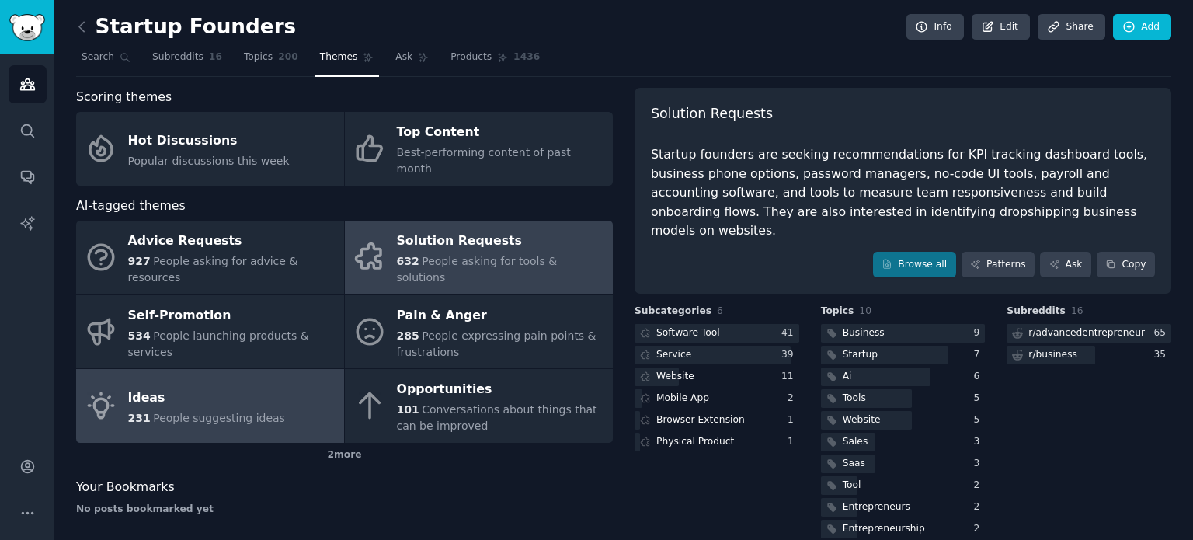
click at [305, 376] on link "Ideas 231 People suggesting ideas" at bounding box center [210, 406] width 268 height 74
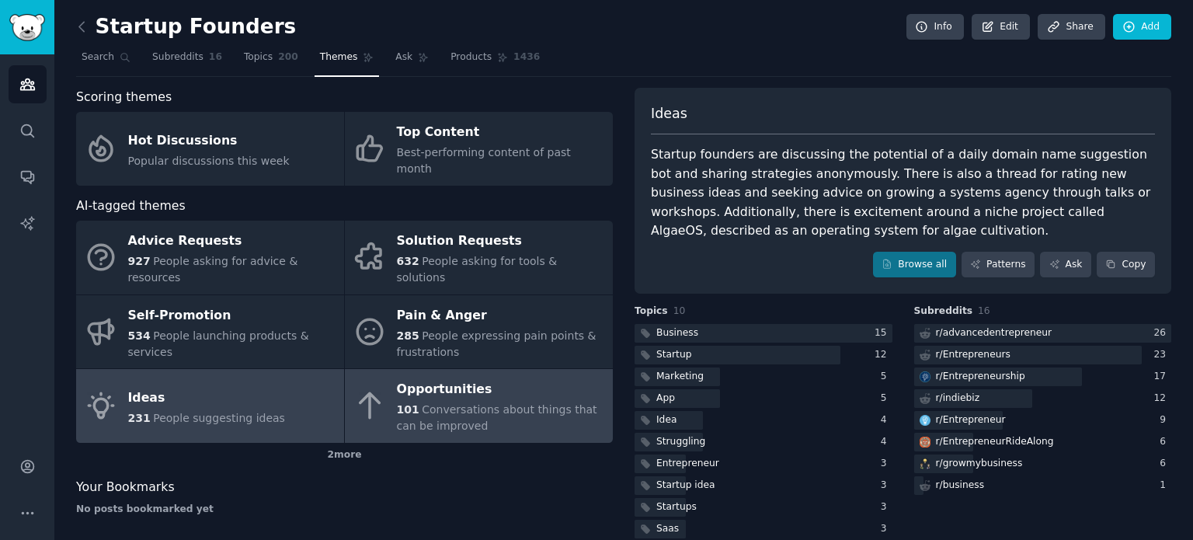
click at [403, 377] on div "Opportunities" at bounding box center [501, 389] width 208 height 25
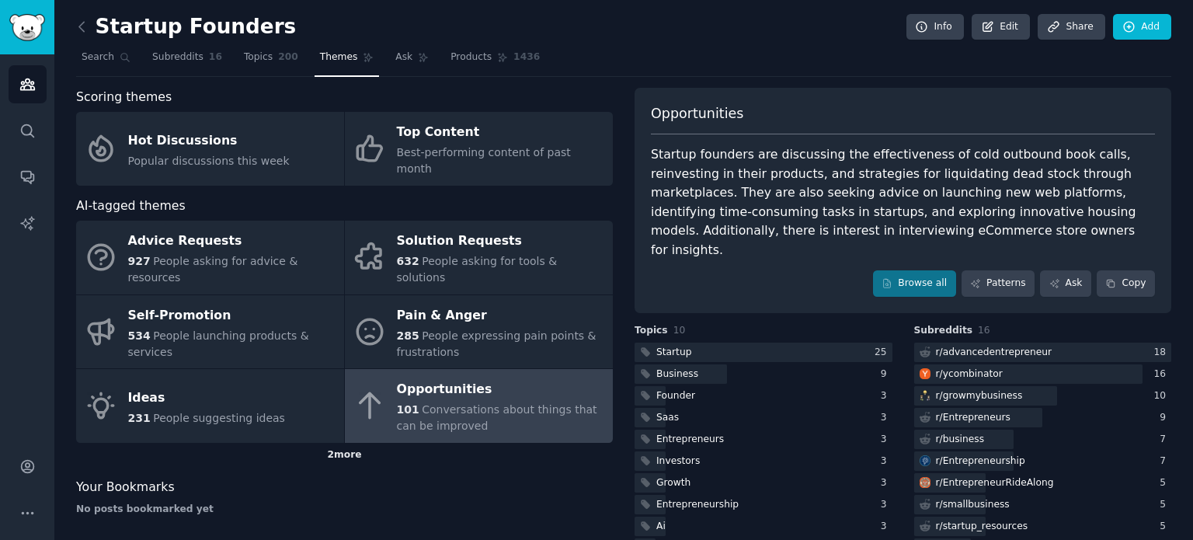
click at [340, 443] on div "2 more" at bounding box center [344, 455] width 537 height 25
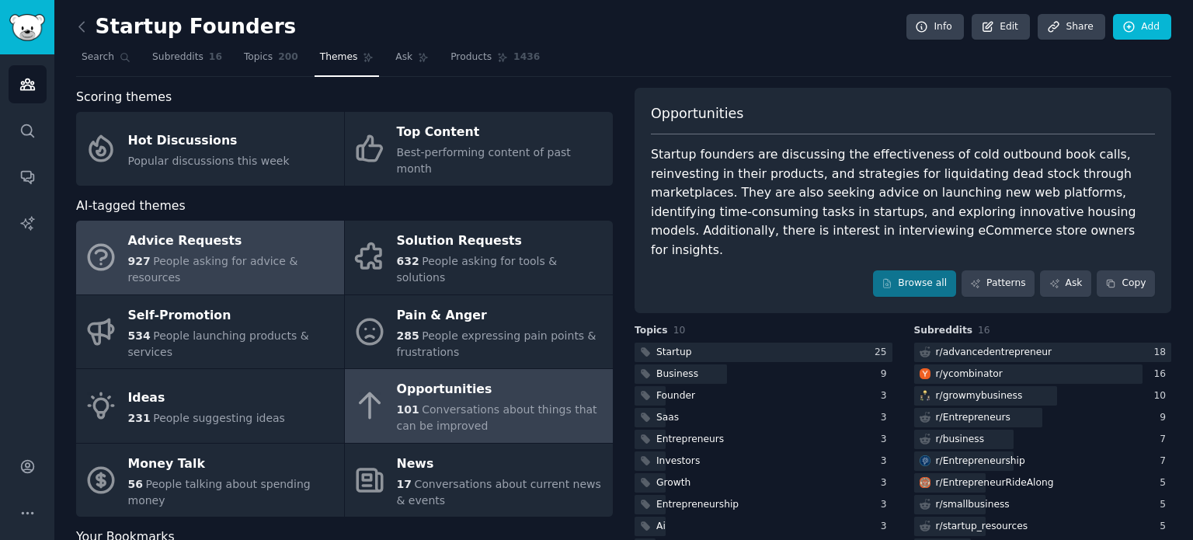
click at [298, 255] on span "People asking for advice & resources" at bounding box center [213, 269] width 170 height 29
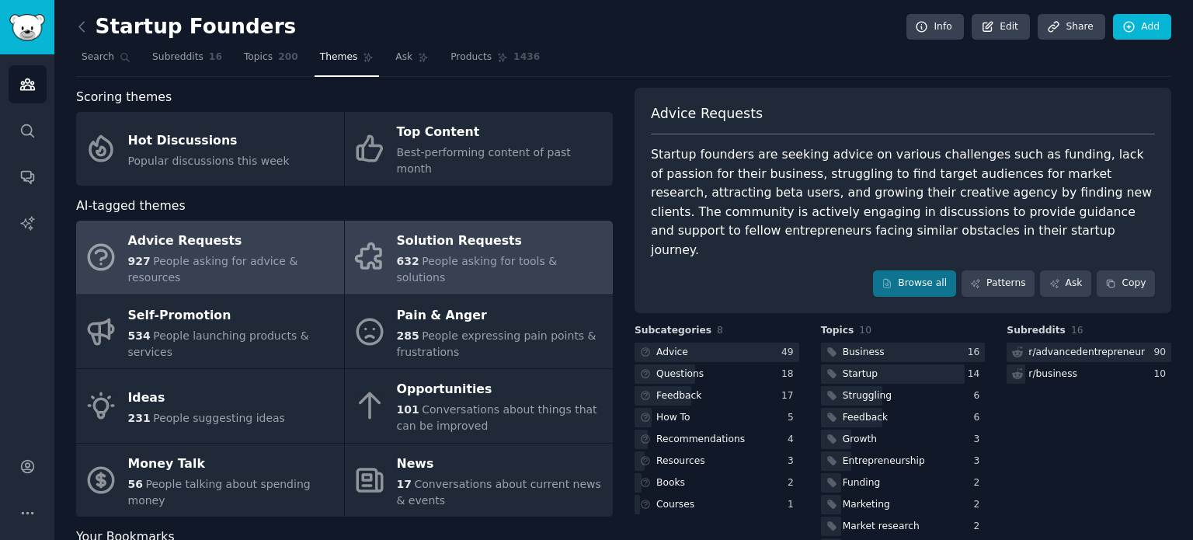
click at [498, 258] on link "Solution Requests 632 People asking for tools & solutions" at bounding box center [479, 258] width 268 height 74
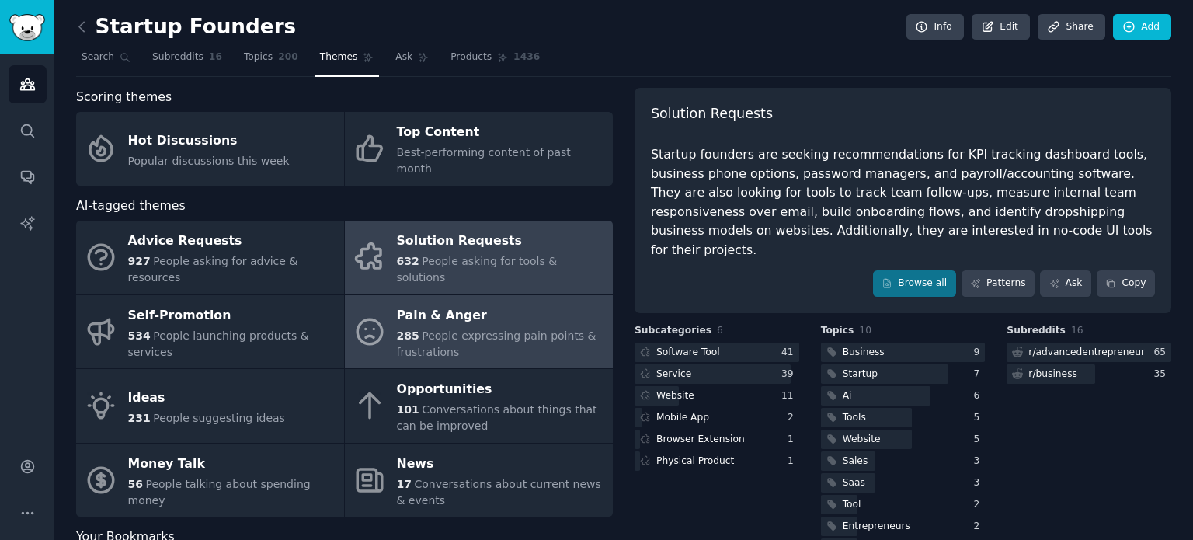
click at [383, 315] on icon at bounding box center [369, 331] width 33 height 33
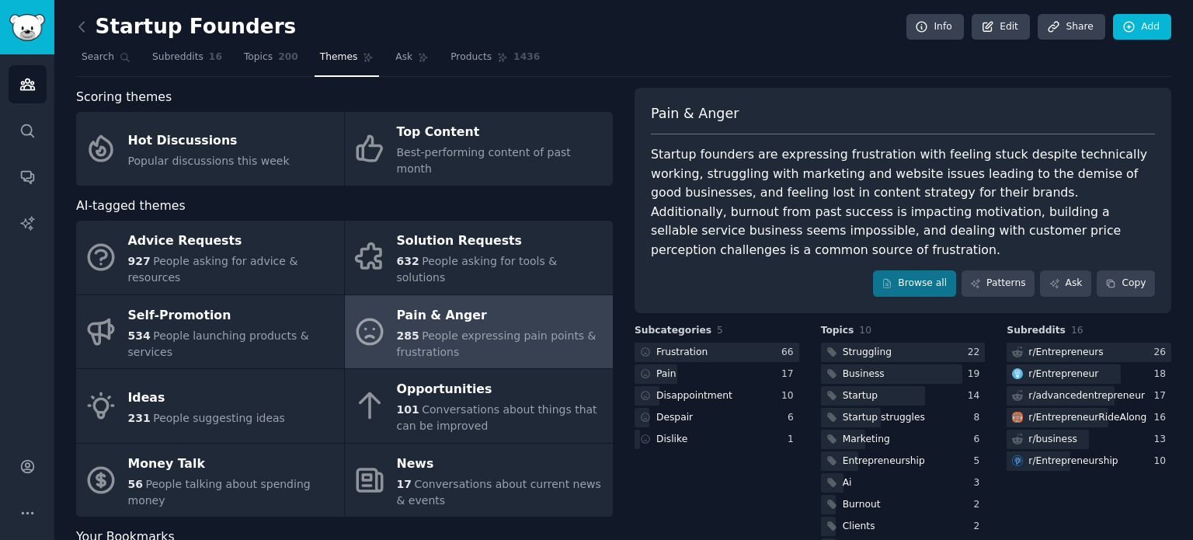
click at [839, 207] on div "Startup founders are expressing frustration with feeling stuck despite technica…" at bounding box center [903, 202] width 504 height 114
click at [835, 232] on div "Startup founders are expressing frustration with feeling stuck despite technica…" at bounding box center [903, 202] width 504 height 114
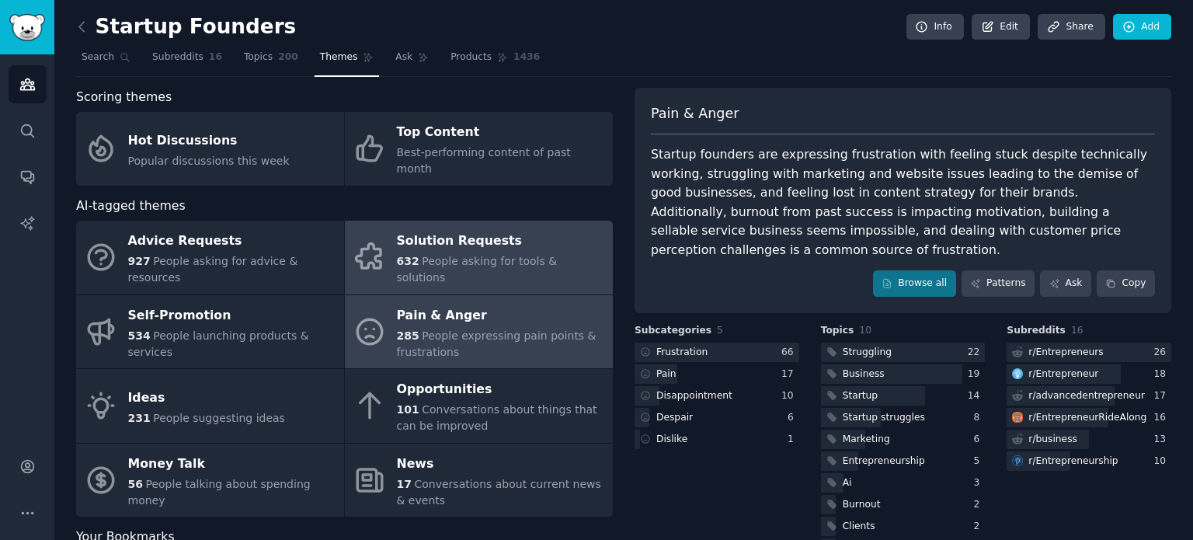
click at [481, 234] on div "Solution Requests" at bounding box center [501, 241] width 208 height 25
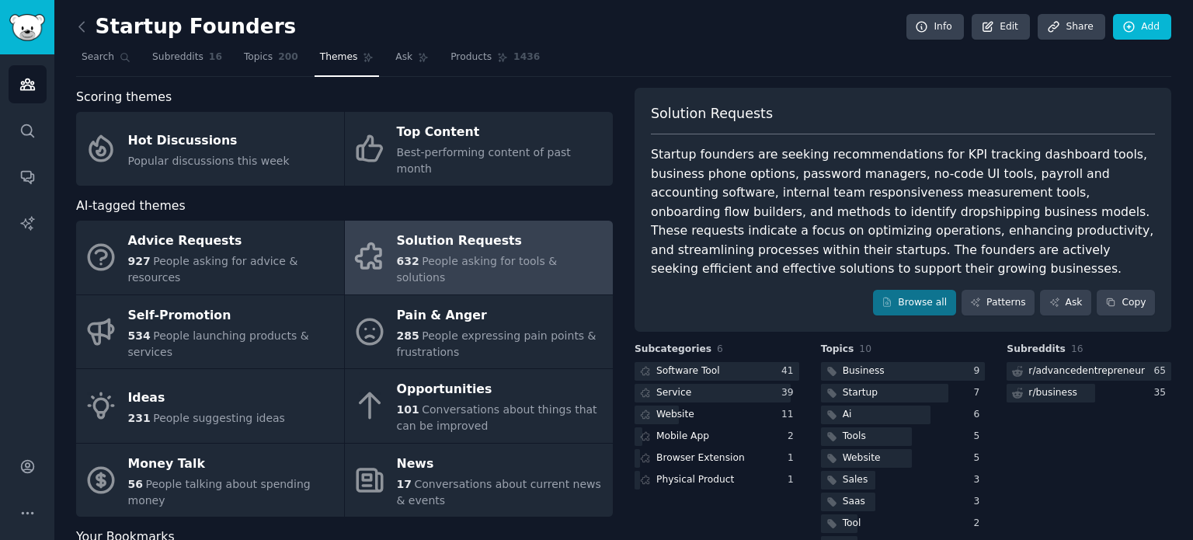
click at [81, 15] on link at bounding box center [85, 27] width 19 height 25
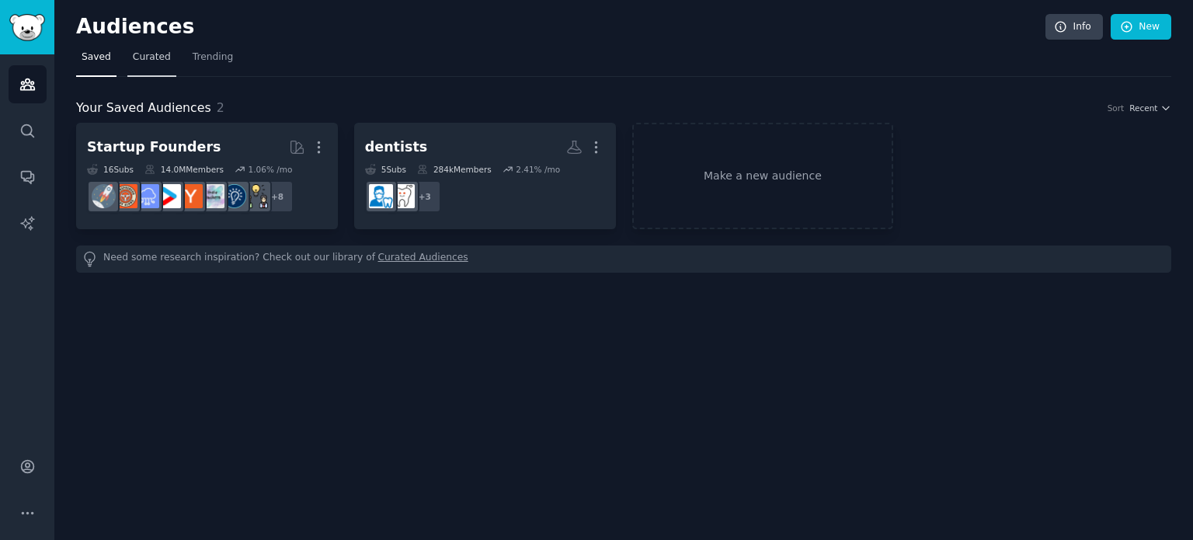
click at [138, 68] on link "Curated" at bounding box center [151, 61] width 49 height 32
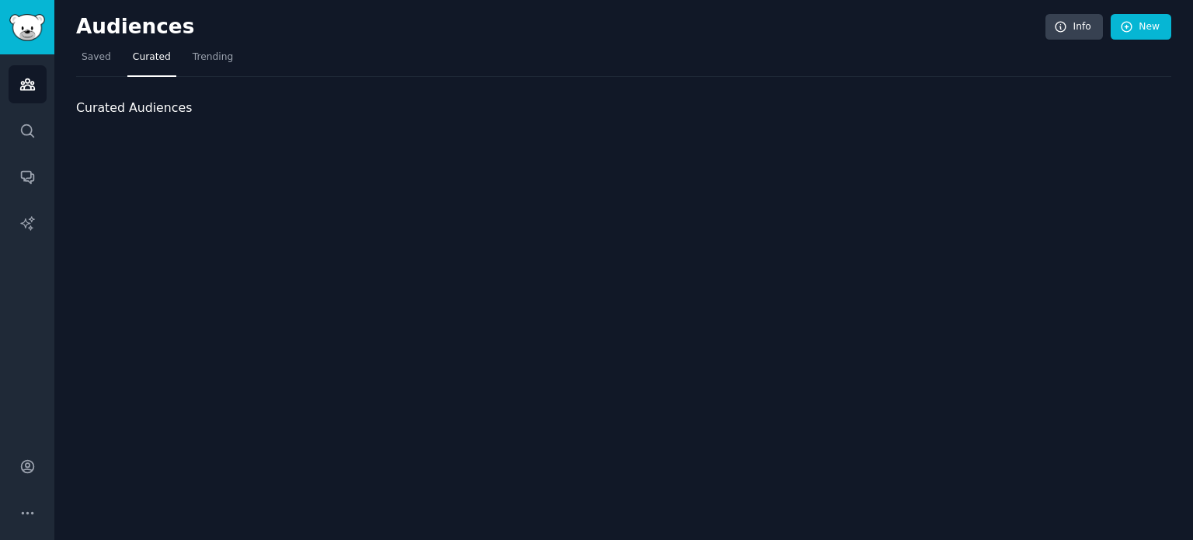
click at [138, 68] on link "Curated" at bounding box center [151, 61] width 49 height 32
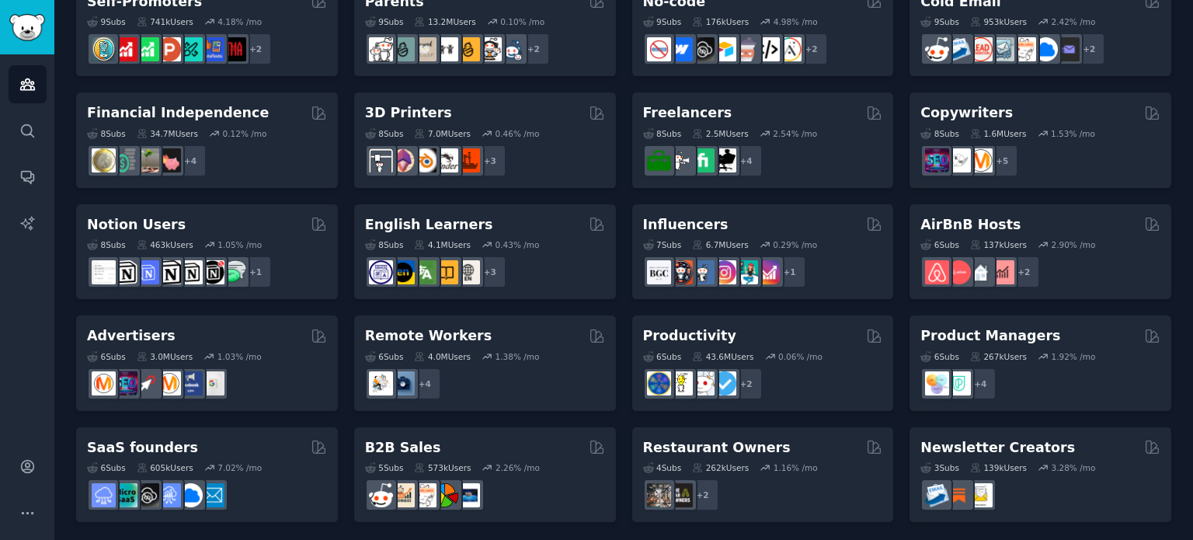
scroll to position [702, 0]
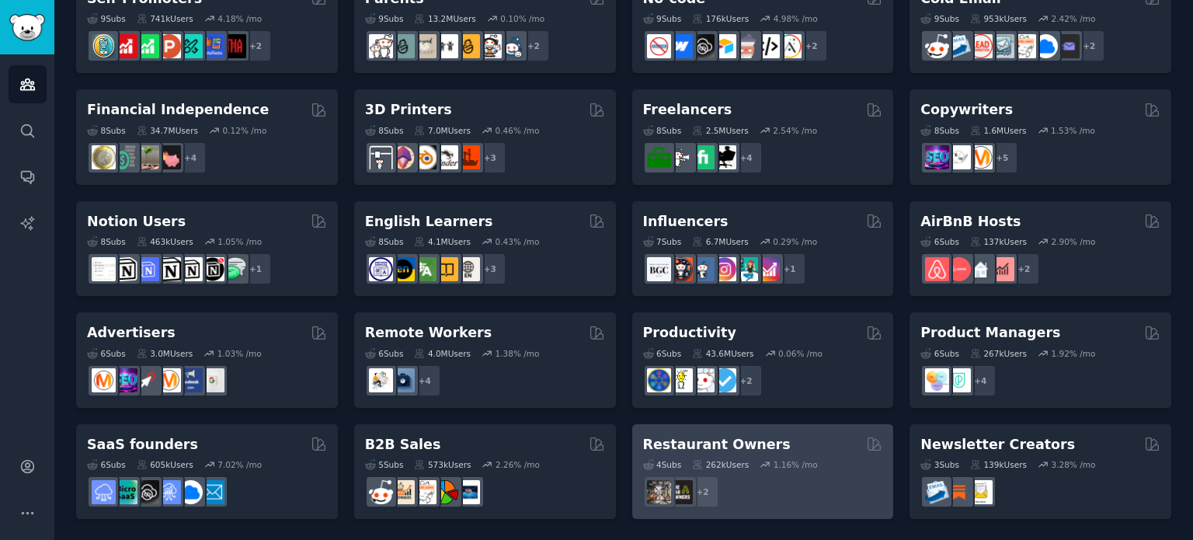
click at [764, 478] on div "+ 2" at bounding box center [763, 491] width 240 height 33
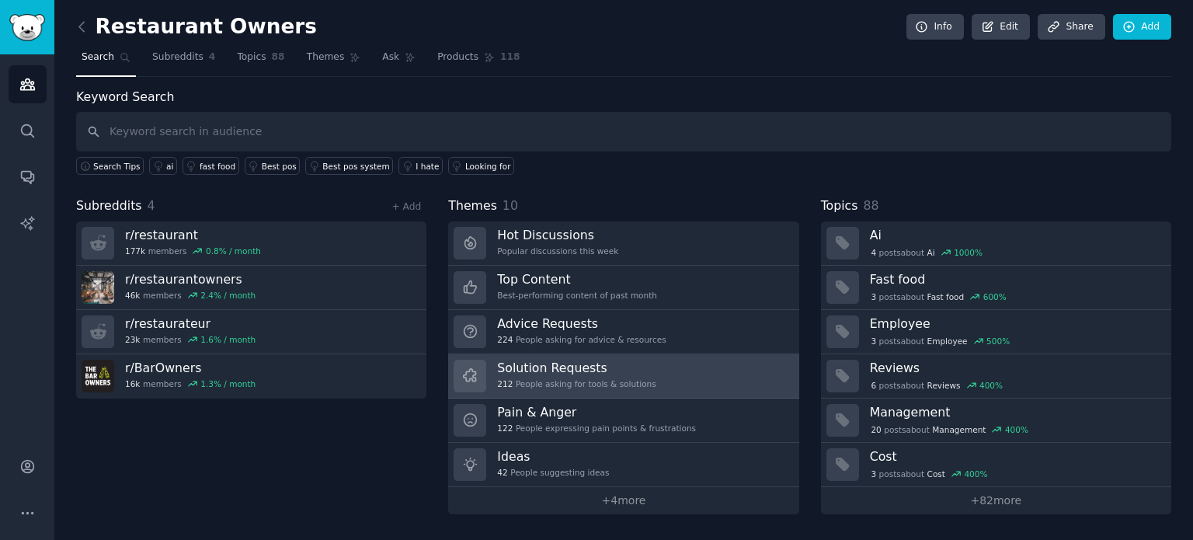
click at [630, 381] on div "212 People asking for tools & solutions" at bounding box center [576, 383] width 158 height 11
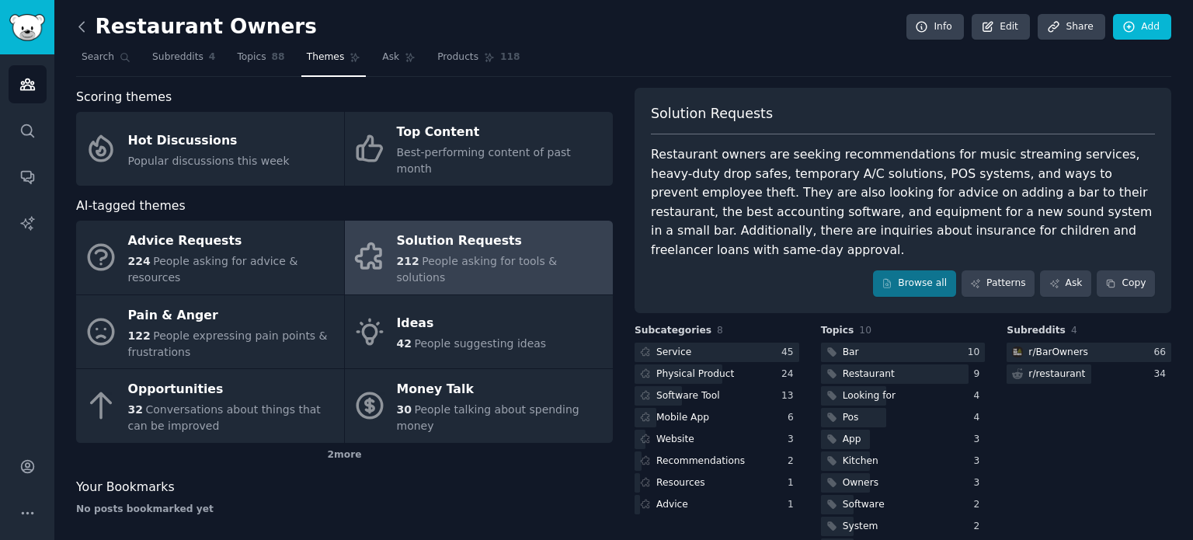
click at [78, 32] on icon at bounding box center [82, 27] width 16 height 16
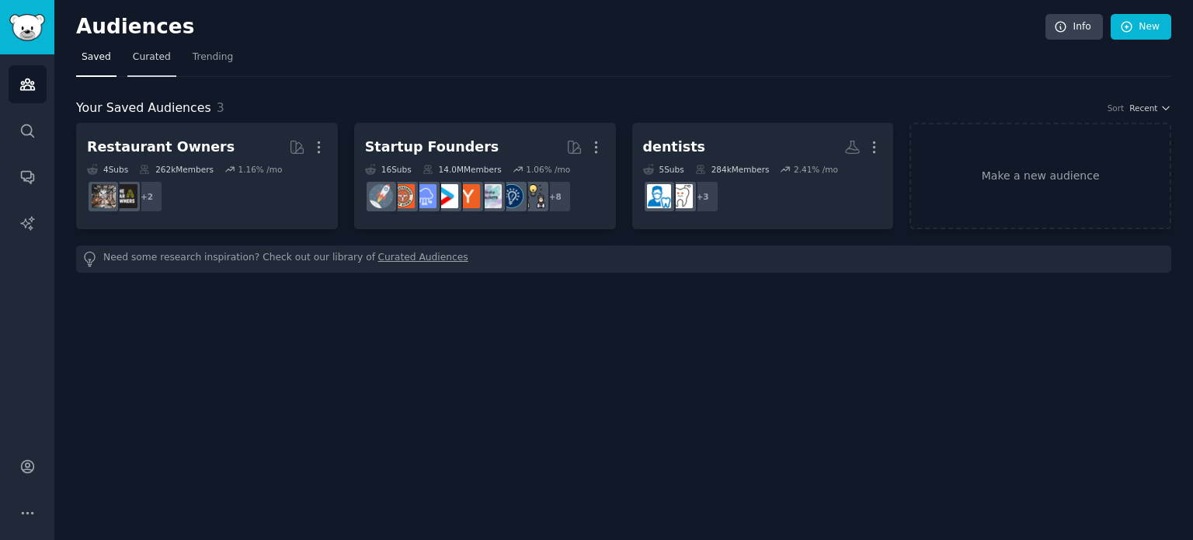
click at [157, 67] on link "Curated" at bounding box center [151, 61] width 49 height 32
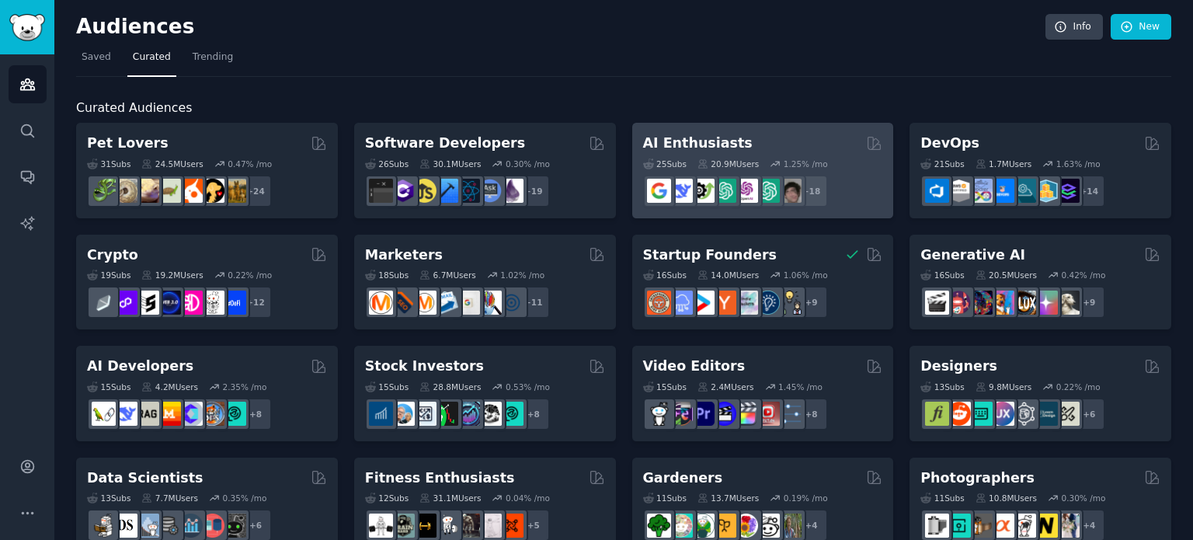
click at [727, 141] on div "AI Enthusiasts" at bounding box center [763, 143] width 240 height 19
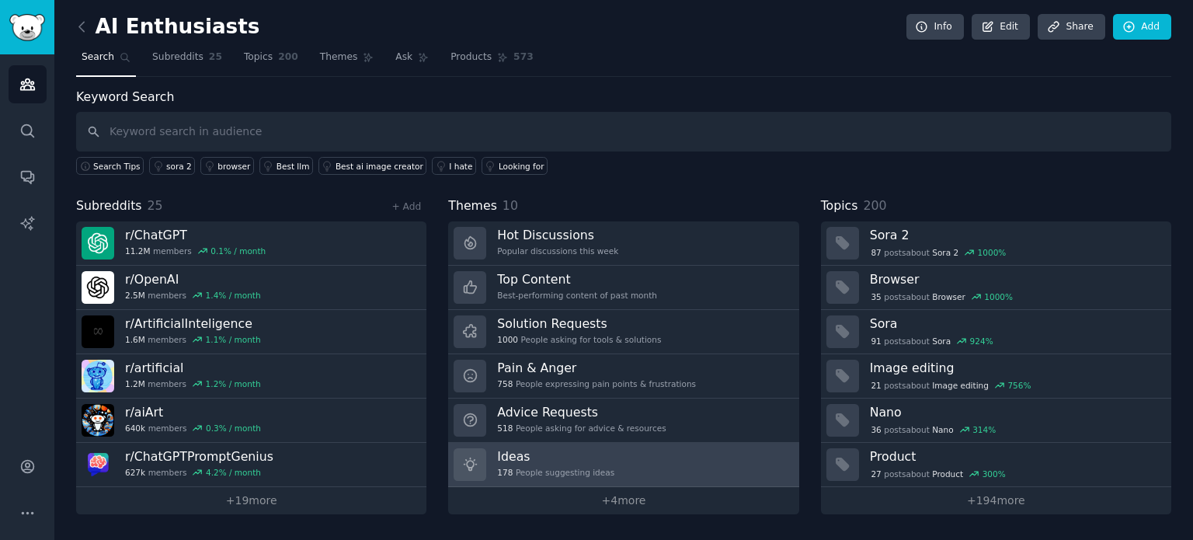
click at [618, 468] on link "Ideas 178 People suggesting ideas" at bounding box center [623, 465] width 350 height 44
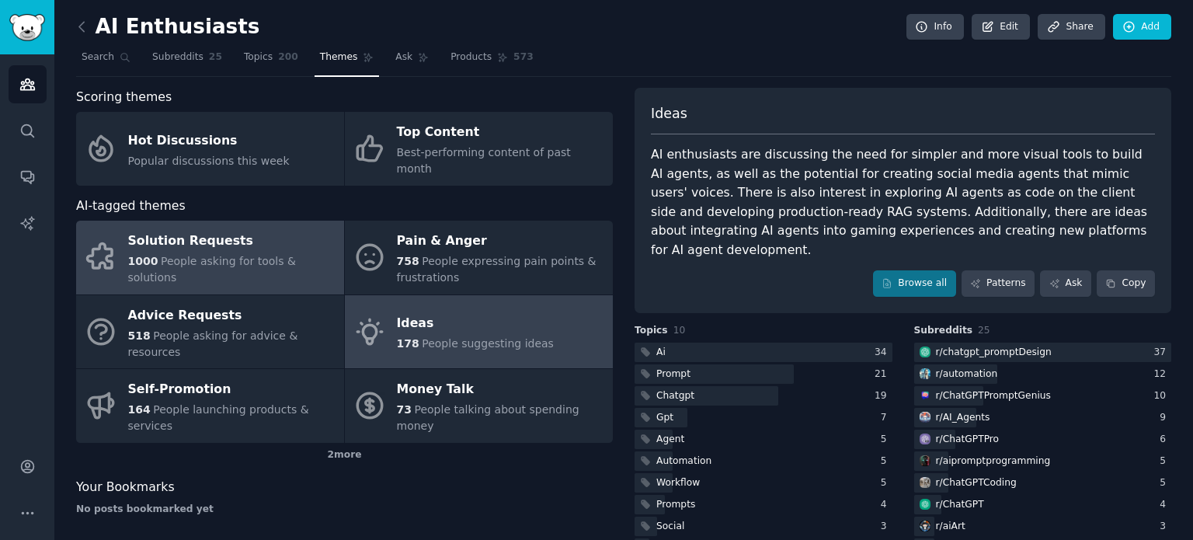
click at [291, 229] on div "Solution Requests" at bounding box center [232, 241] width 208 height 25
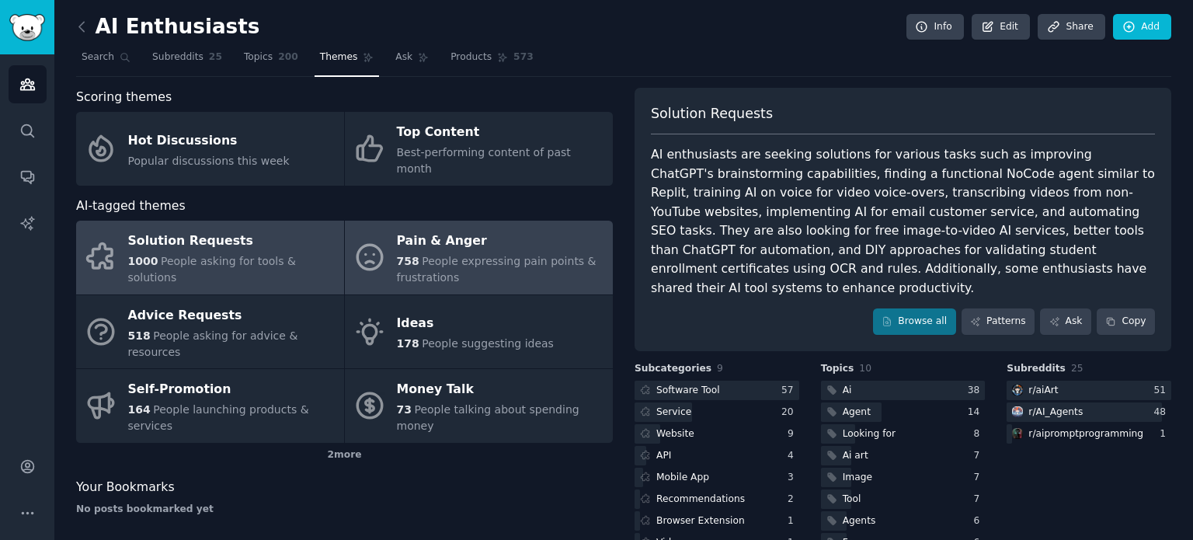
click at [500, 263] on div "758 People expressing pain points & frustrations" at bounding box center [501, 269] width 208 height 33
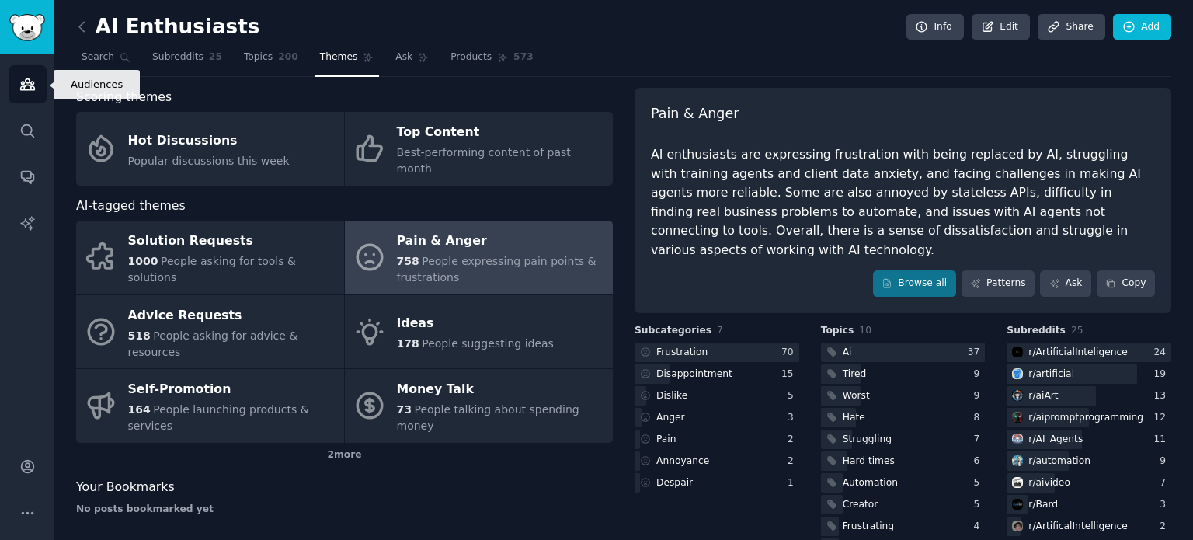
click at [34, 71] on link "Audiences" at bounding box center [28, 84] width 38 height 38
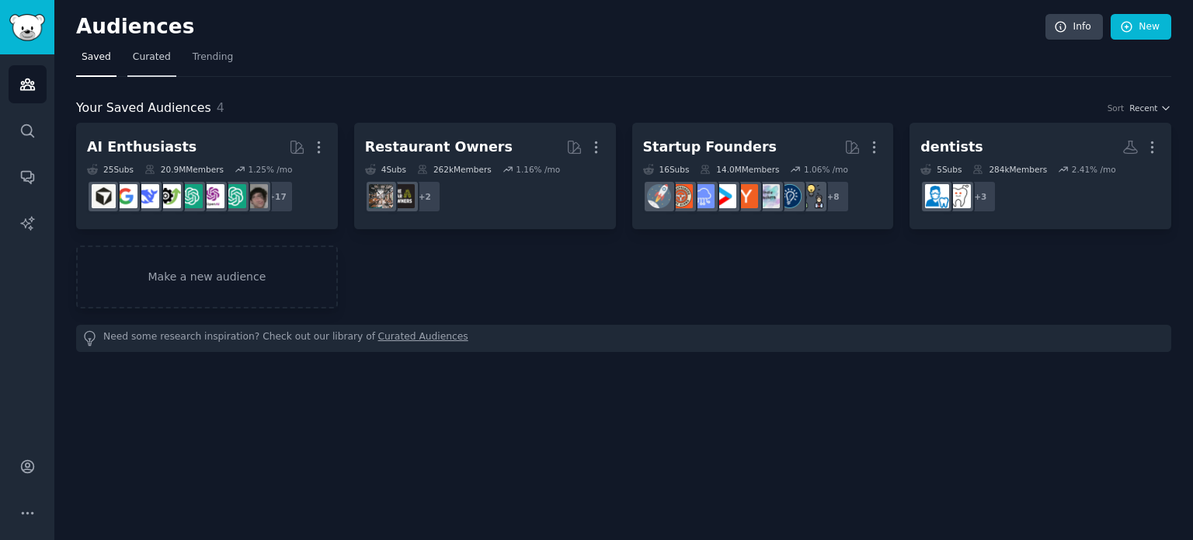
click at [167, 58] on link "Curated" at bounding box center [151, 61] width 49 height 32
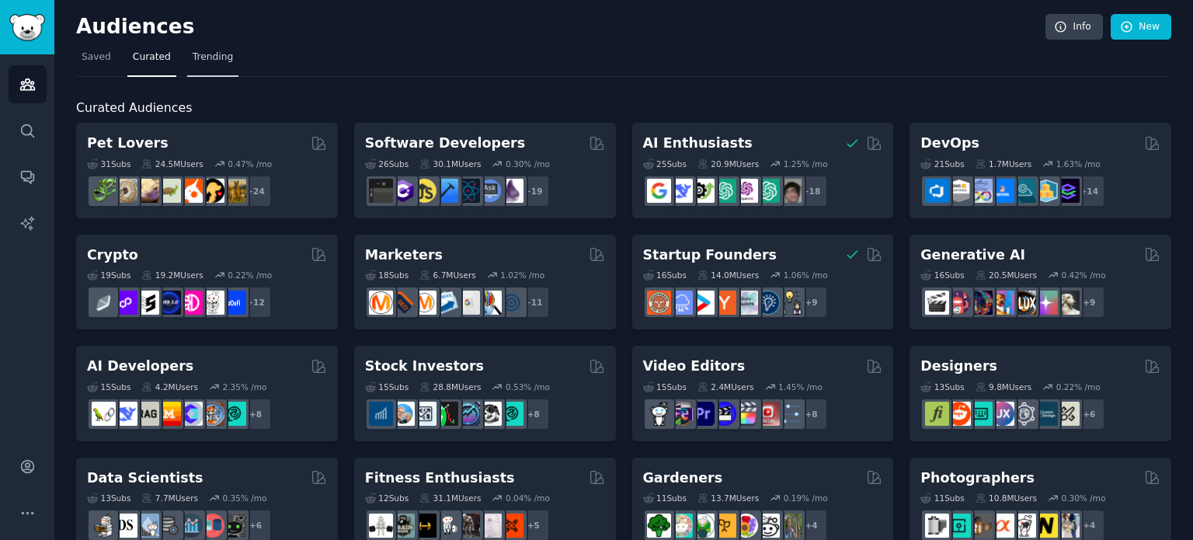
click at [204, 49] on link "Trending" at bounding box center [212, 61] width 51 height 32
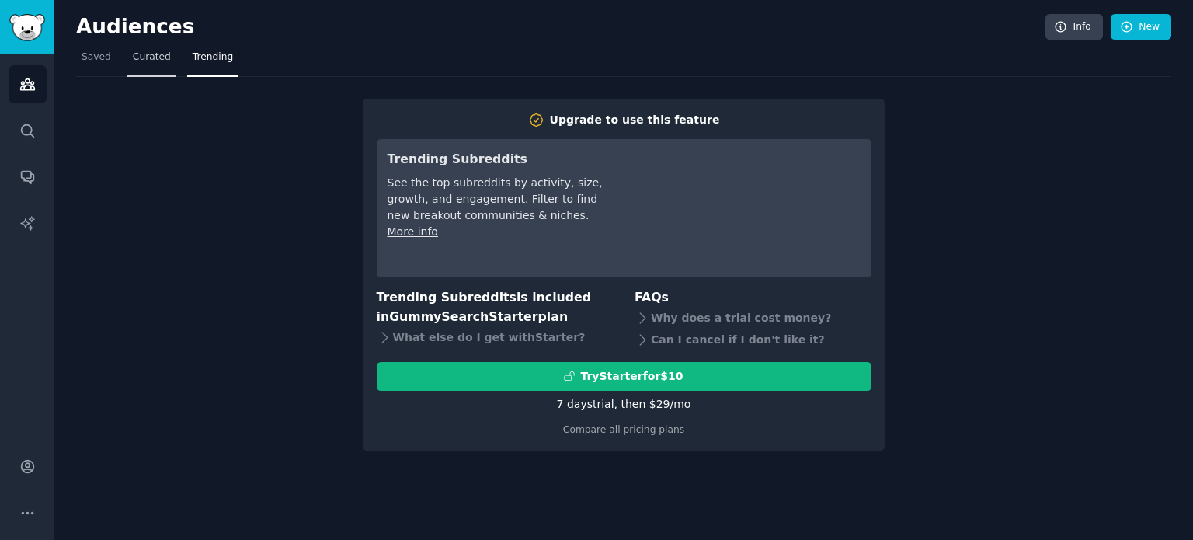
click at [150, 61] on span "Curated" at bounding box center [152, 57] width 38 height 14
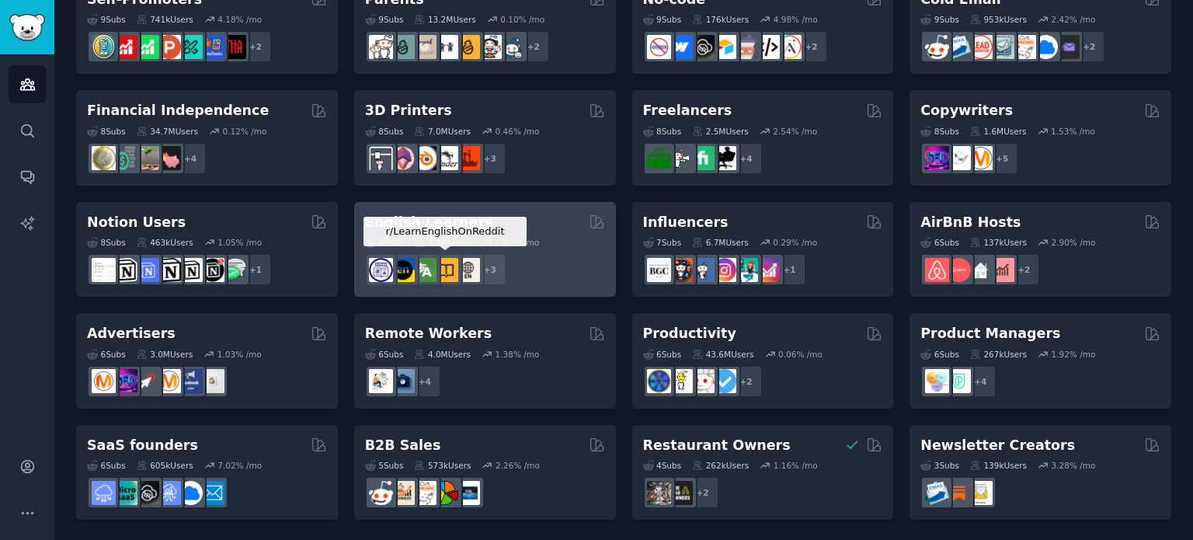
scroll to position [702, 0]
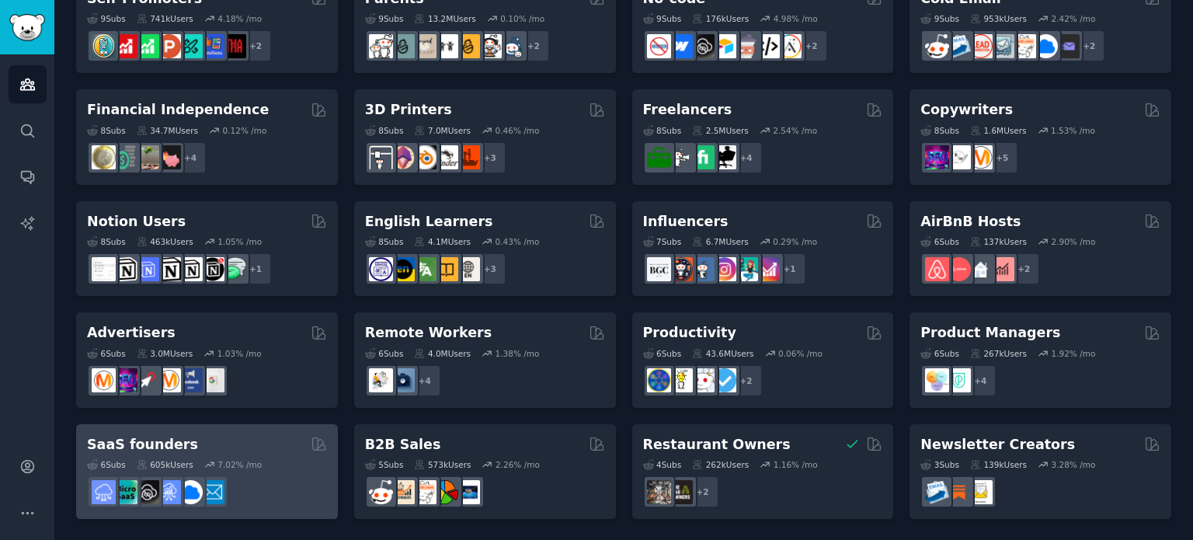
drag, startPoint x: 429, startPoint y: 304, endPoint x: 252, endPoint y: 450, distance: 229.4
click at [252, 450] on div "SaaS founders" at bounding box center [207, 444] width 240 height 19
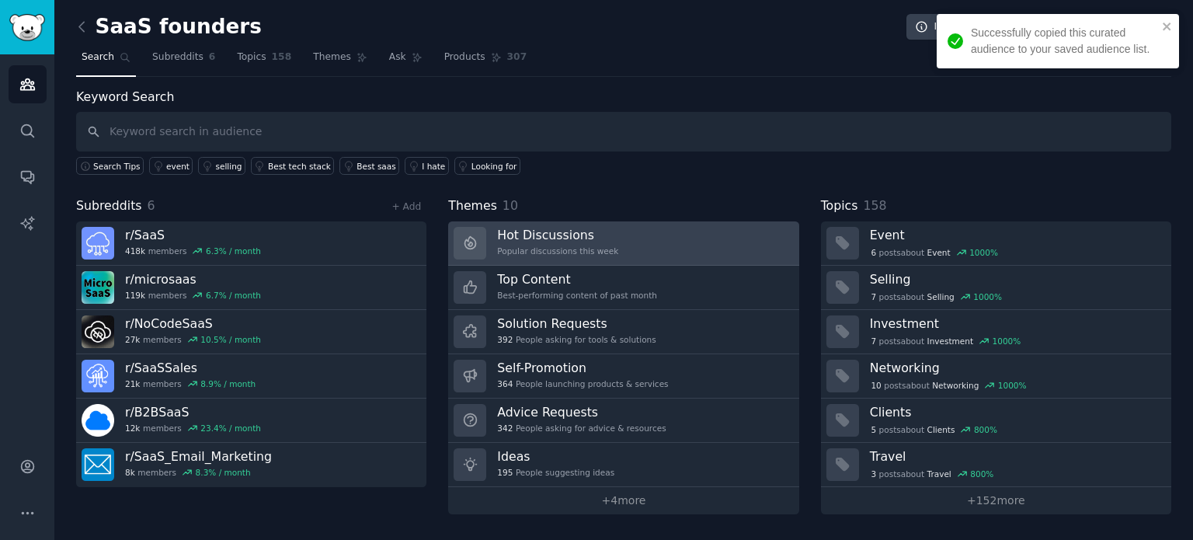
click at [577, 253] on div "Popular discussions this week" at bounding box center [557, 250] width 121 height 11
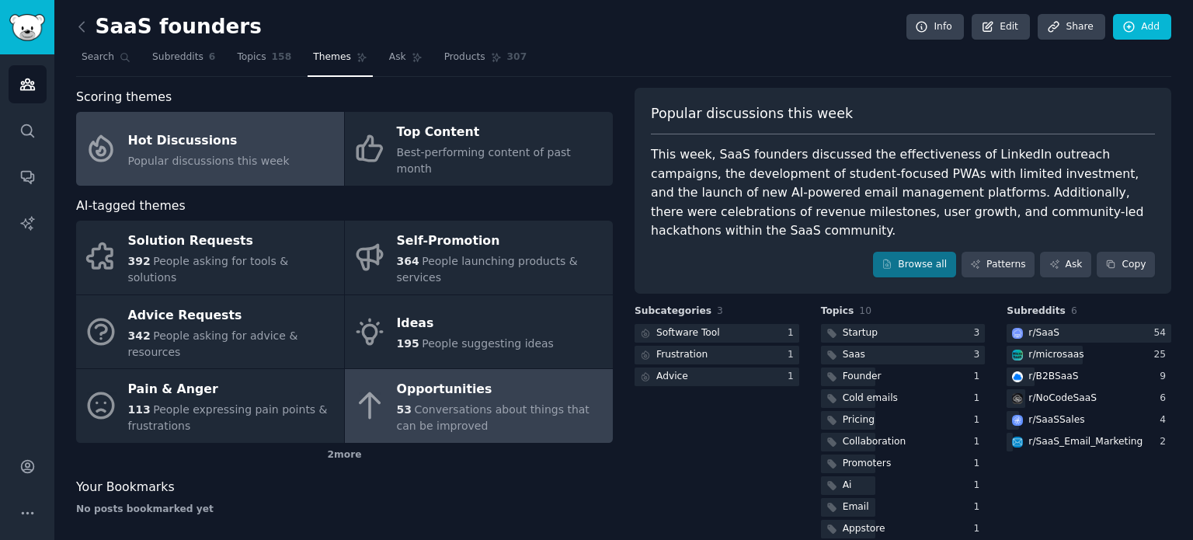
click at [509, 377] on div "Opportunities" at bounding box center [501, 389] width 208 height 25
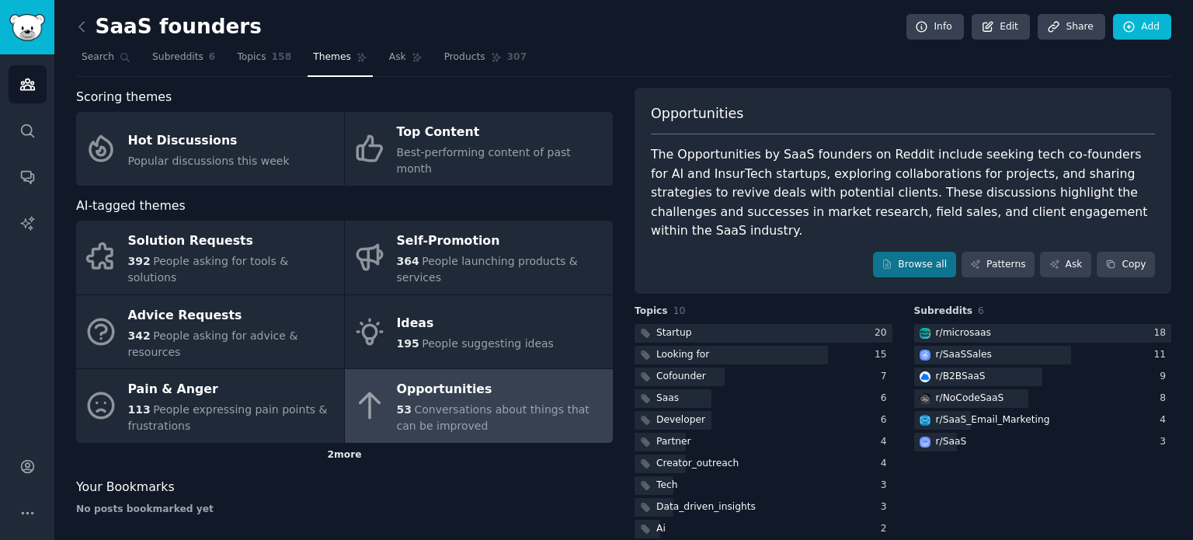
click at [342, 443] on div "2 more" at bounding box center [344, 455] width 537 height 25
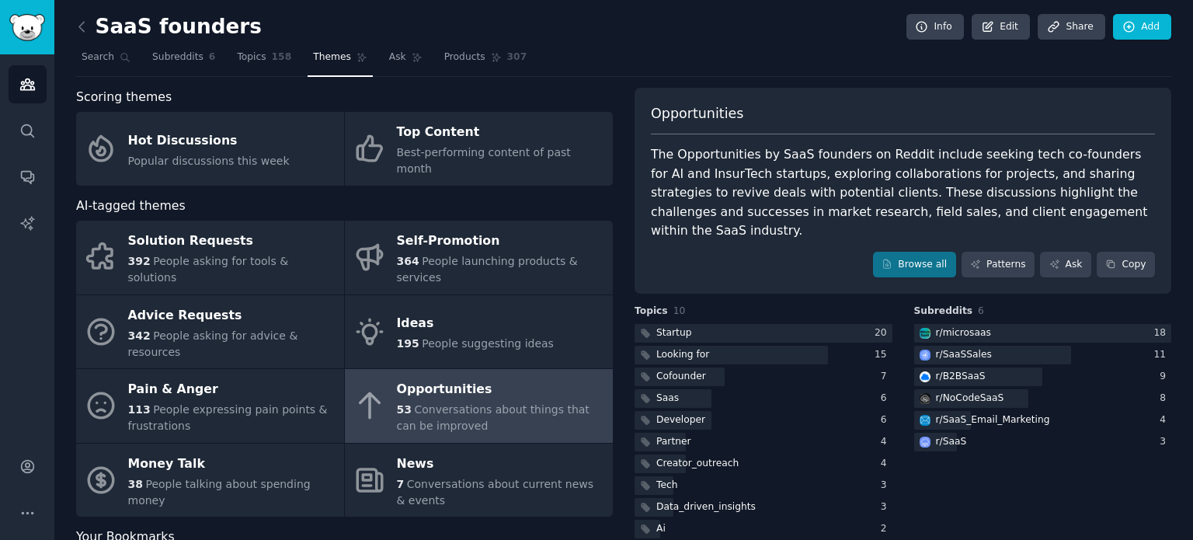
click at [1067, 196] on div "The Opportunities by SaaS founders on Reddit include seeking tech co-founders f…" at bounding box center [903, 193] width 504 height 96
click at [1072, 182] on div "The Opportunities by SaaS founders on Reddit include seeking tech co-founders f…" at bounding box center [903, 193] width 504 height 96
click at [854, 215] on div "The Opportunities by SaaS founders on Reddit include seeking tech co-founders f…" at bounding box center [903, 193] width 504 height 96
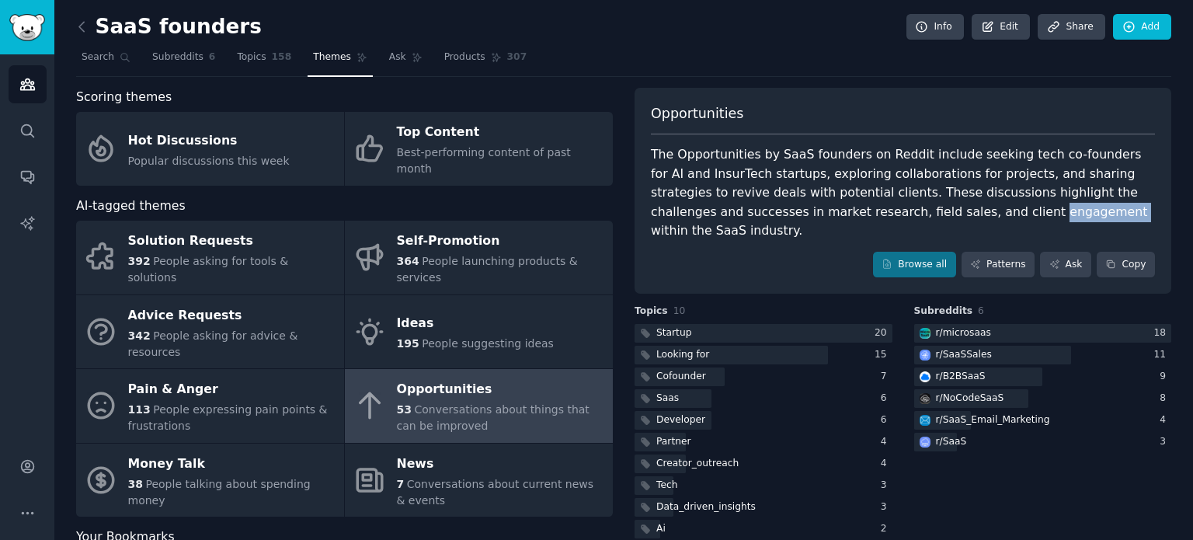
click at [854, 215] on div "The Opportunities by SaaS founders on Reddit include seeking tech co-founders f…" at bounding box center [903, 193] width 504 height 96
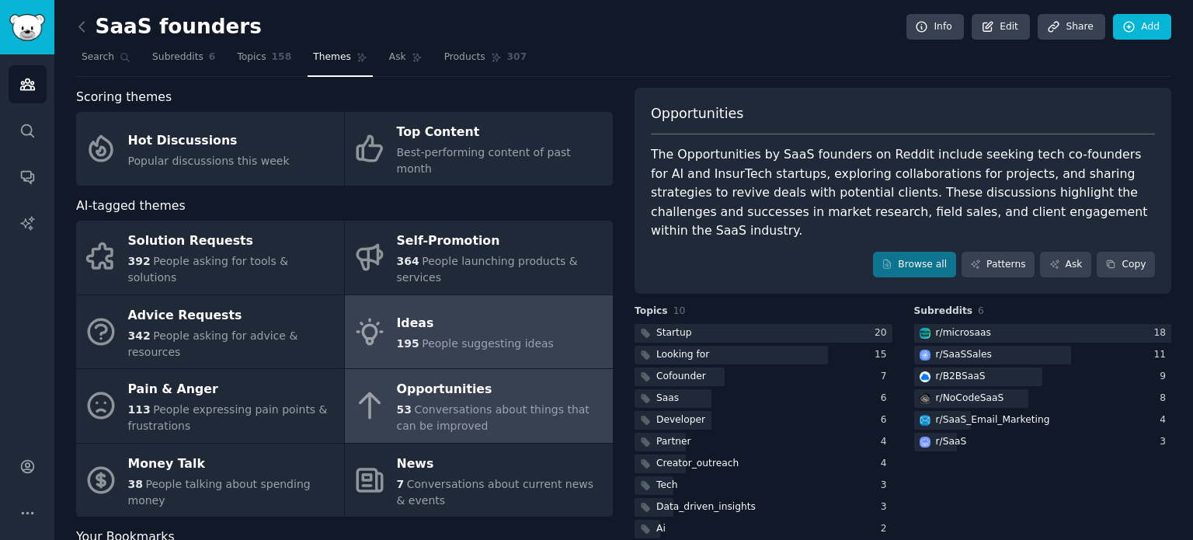
click at [559, 295] on link "Ideas 195 People suggesting ideas" at bounding box center [479, 332] width 268 height 74
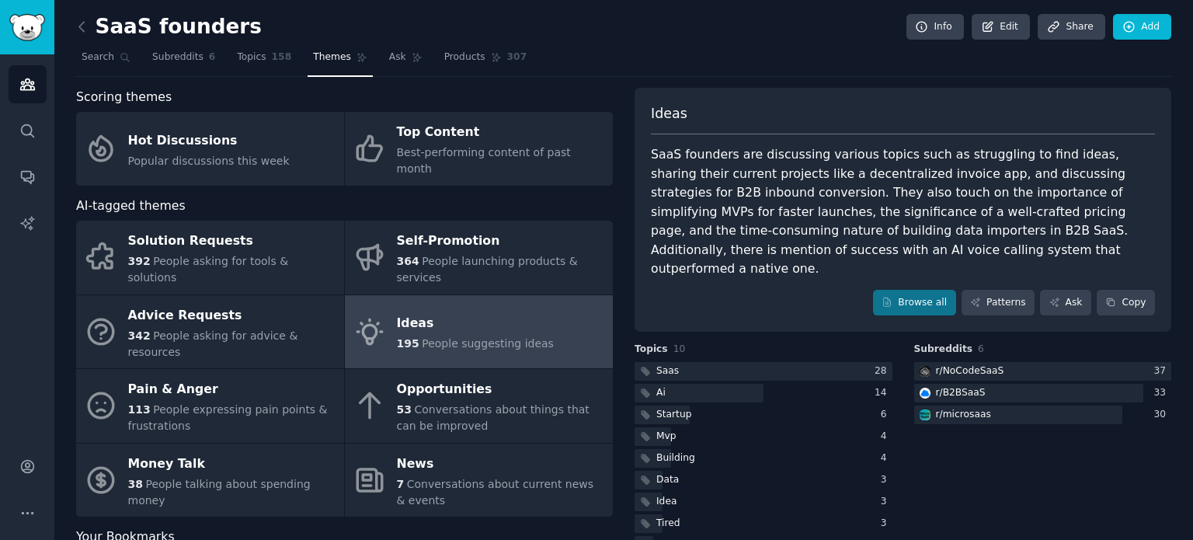
click at [779, 209] on div "SaaS founders are discussing various topics such as struggling to find ideas, s…" at bounding box center [903, 212] width 504 height 134
click at [891, 212] on div "SaaS founders are discussing various topics such as struggling to find ideas, s…" at bounding box center [903, 212] width 504 height 134
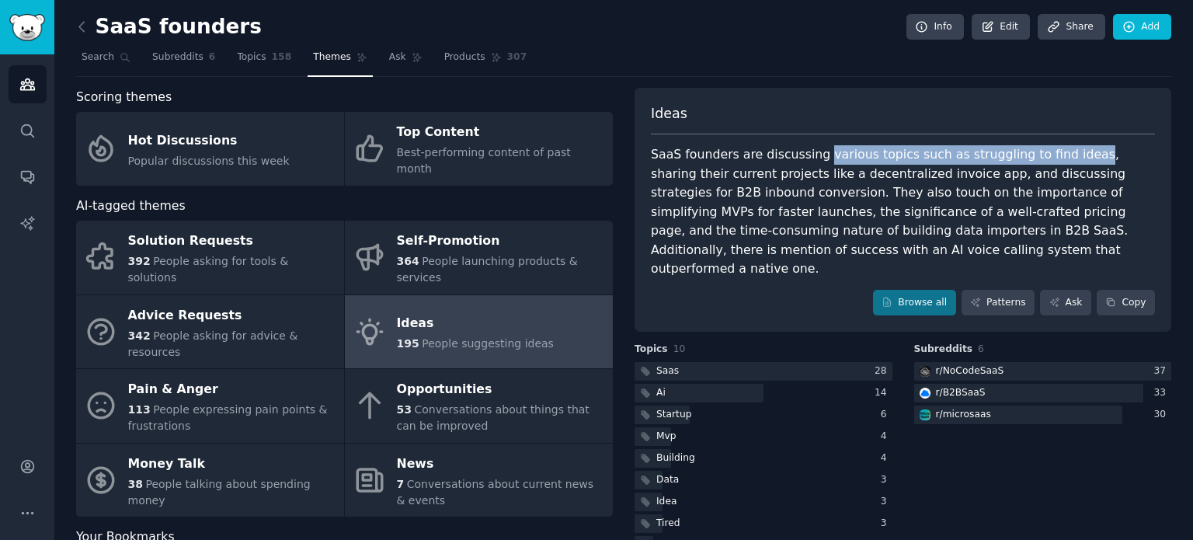
drag, startPoint x: 807, startPoint y: 155, endPoint x: 1052, endPoint y: 148, distance: 244.7
click at [1052, 148] on div "SaaS founders are discussing various topics such as struggling to find ideas, s…" at bounding box center [903, 212] width 504 height 134
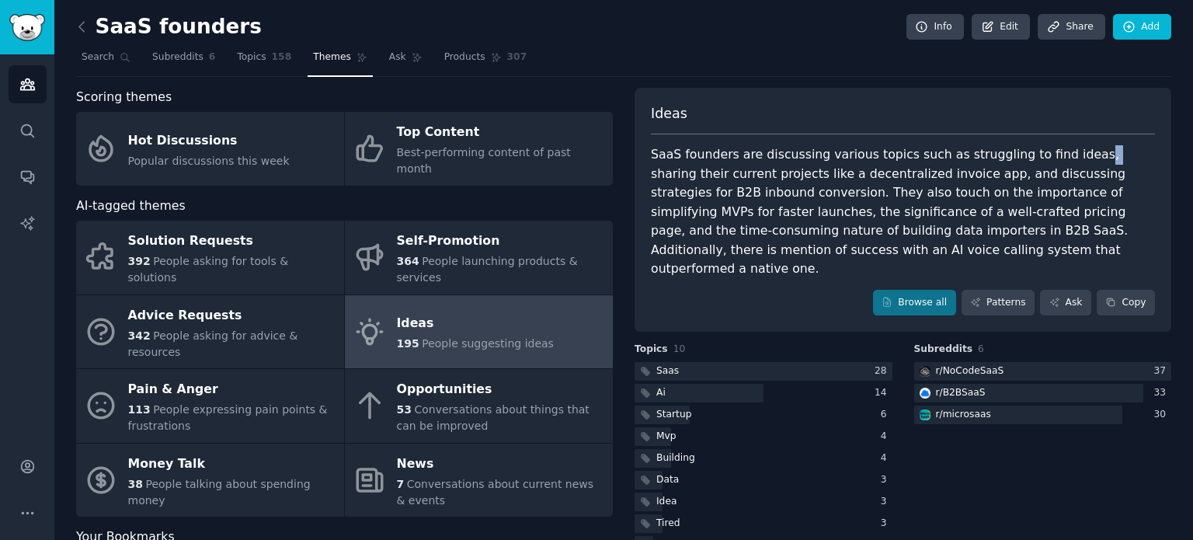
click at [1052, 148] on div "SaaS founders are discussing various topics such as struggling to find ideas, s…" at bounding box center [903, 212] width 504 height 134
click at [1071, 161] on div "SaaS founders are discussing various topics such as struggling to find ideas, s…" at bounding box center [903, 212] width 504 height 134
click at [1005, 206] on div "SaaS founders are discussing various topics such as struggling to find ideas, s…" at bounding box center [903, 212] width 504 height 134
click at [973, 214] on div "SaaS founders are discussing various topics such as struggling to find ideas, s…" at bounding box center [903, 212] width 504 height 134
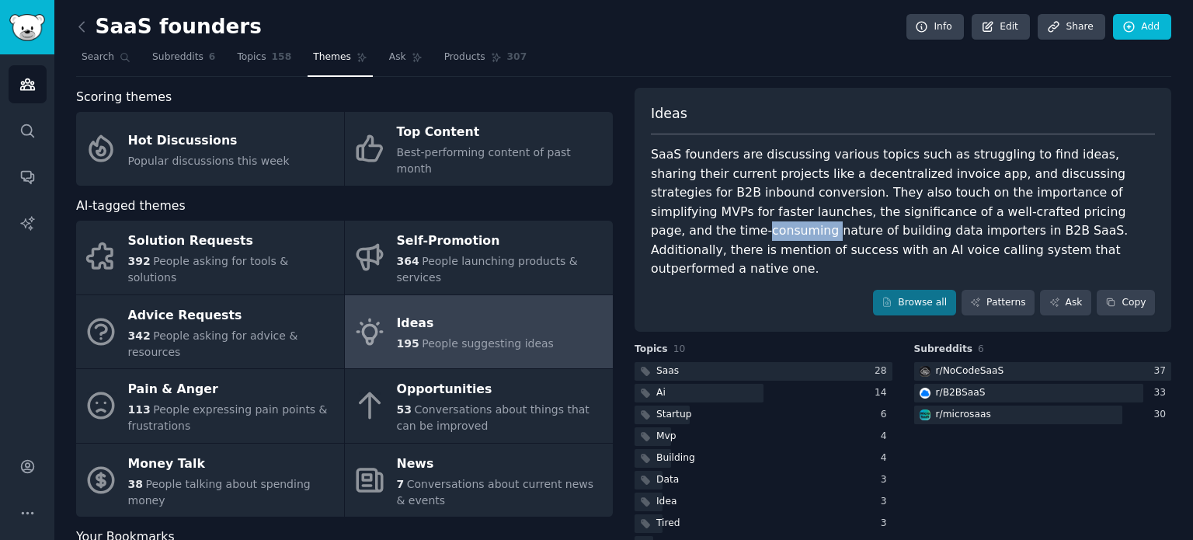
click at [973, 214] on div "SaaS founders are discussing various topics such as struggling to find ideas, s…" at bounding box center [903, 212] width 504 height 134
click at [964, 229] on div "SaaS founders are discussing various topics such as struggling to find ideas, s…" at bounding box center [903, 212] width 504 height 134
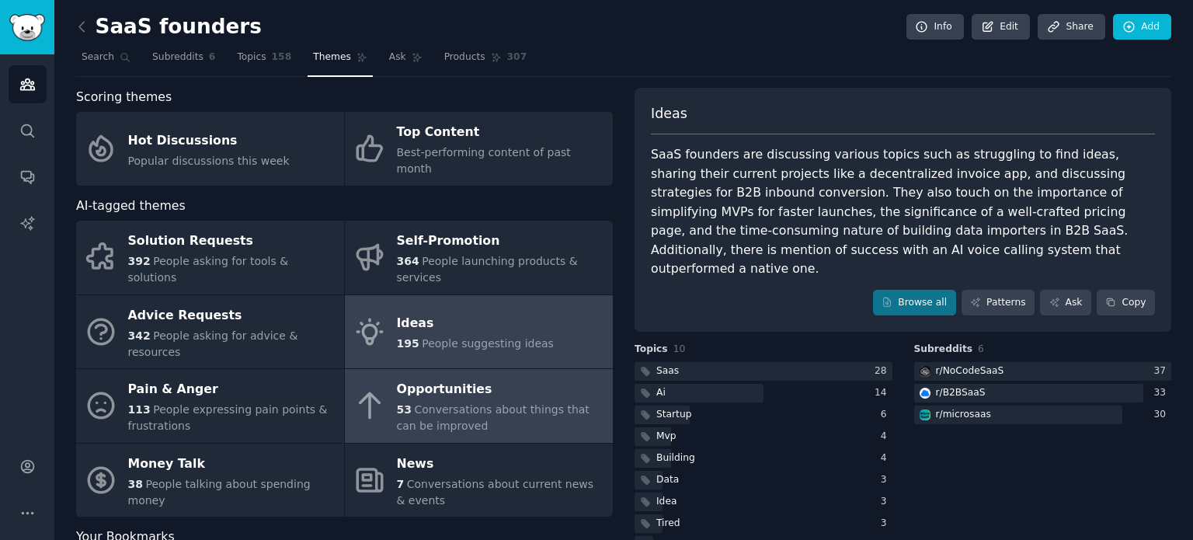
click at [538, 401] on div "53 Conversations about things that can be improved" at bounding box center [501, 417] width 208 height 33
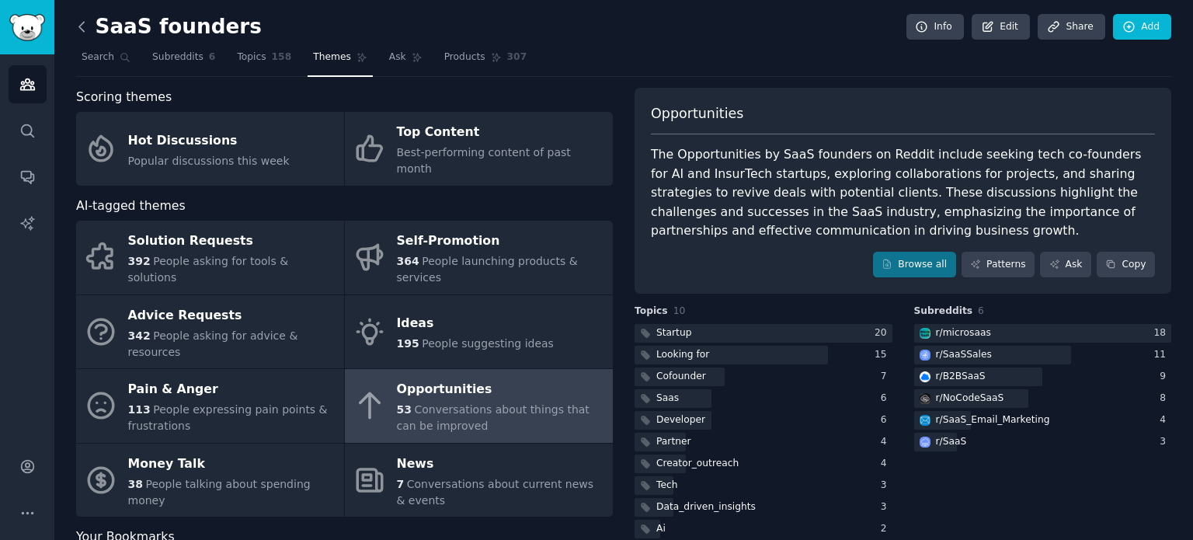
click at [86, 30] on icon at bounding box center [82, 27] width 16 height 16
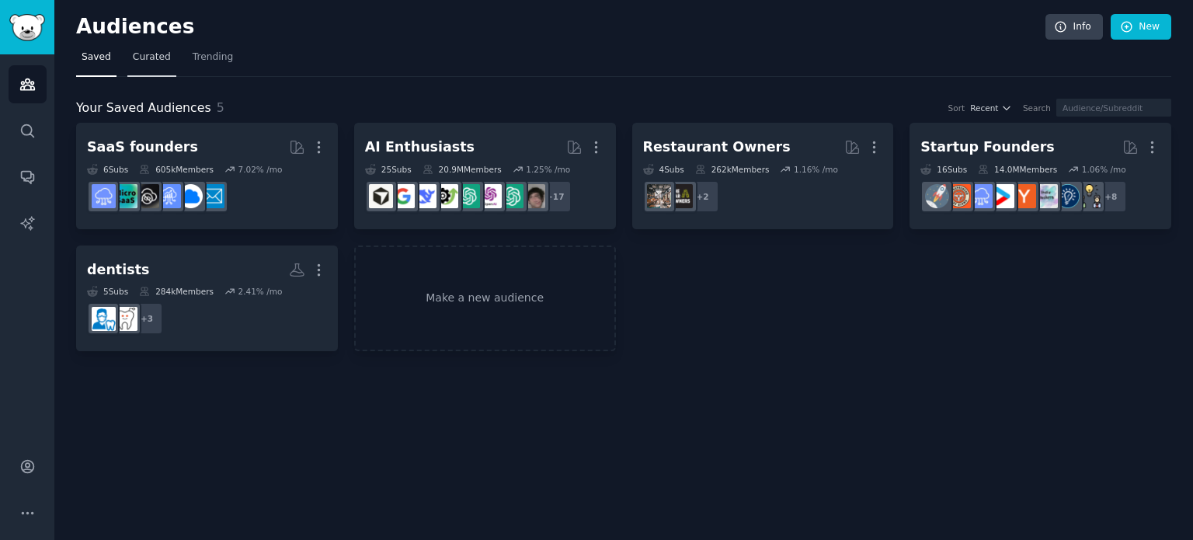
click at [149, 57] on span "Curated" at bounding box center [152, 57] width 38 height 14
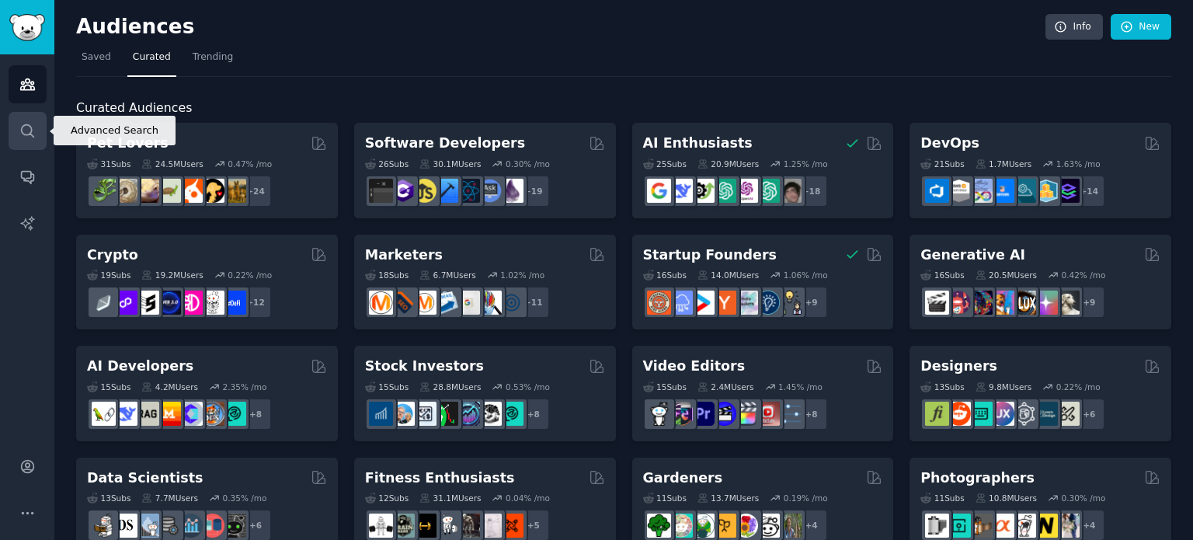
click at [16, 122] on link "Search" at bounding box center [28, 131] width 38 height 38
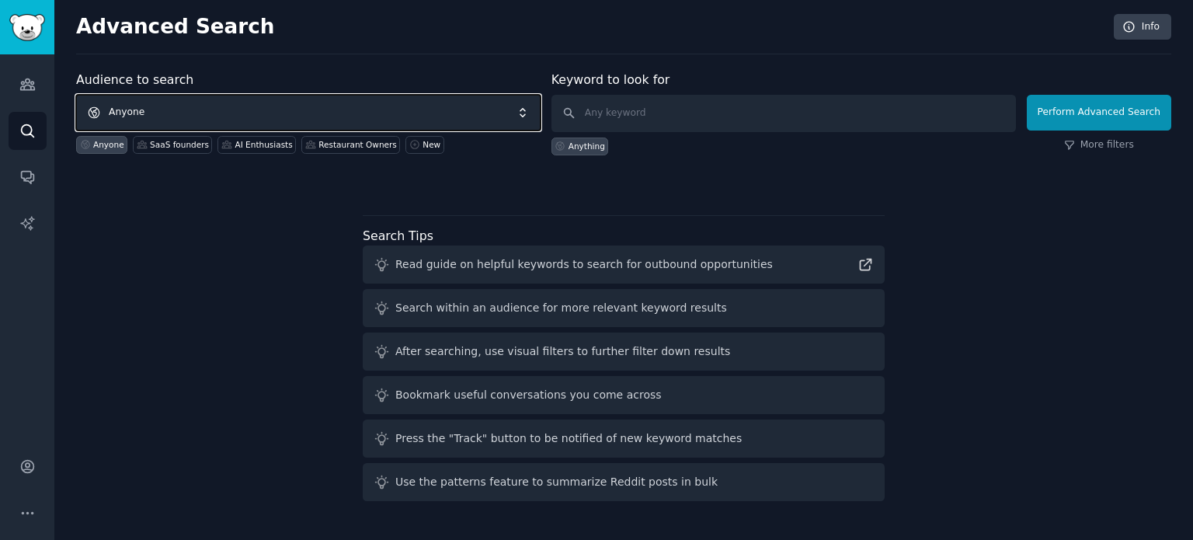
click at [165, 114] on span "Anyone" at bounding box center [308, 113] width 464 height 36
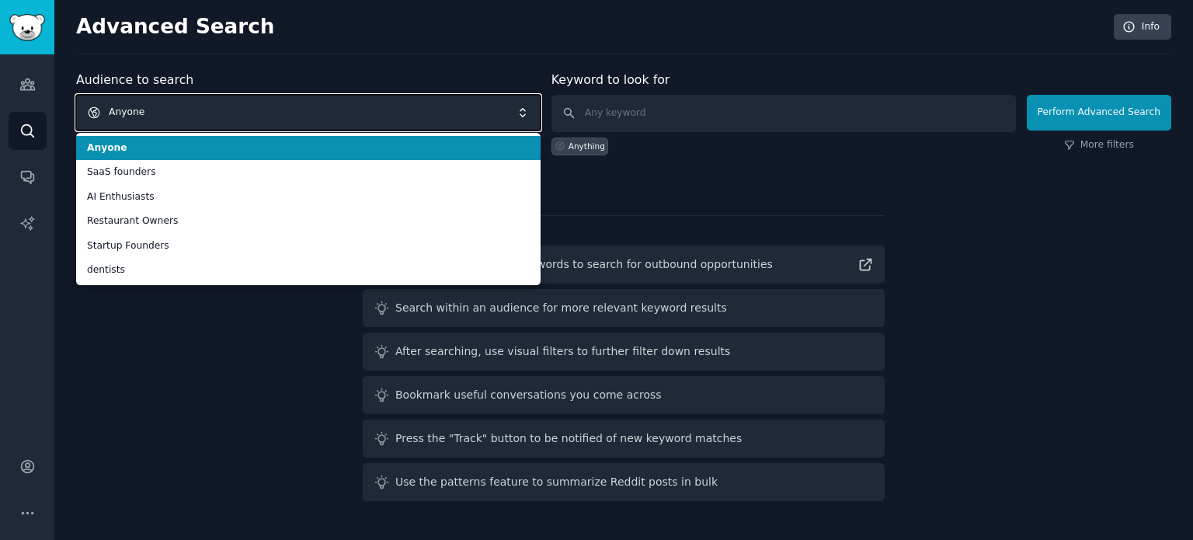
click at [196, 106] on span "Anyone" at bounding box center [308, 113] width 464 height 36
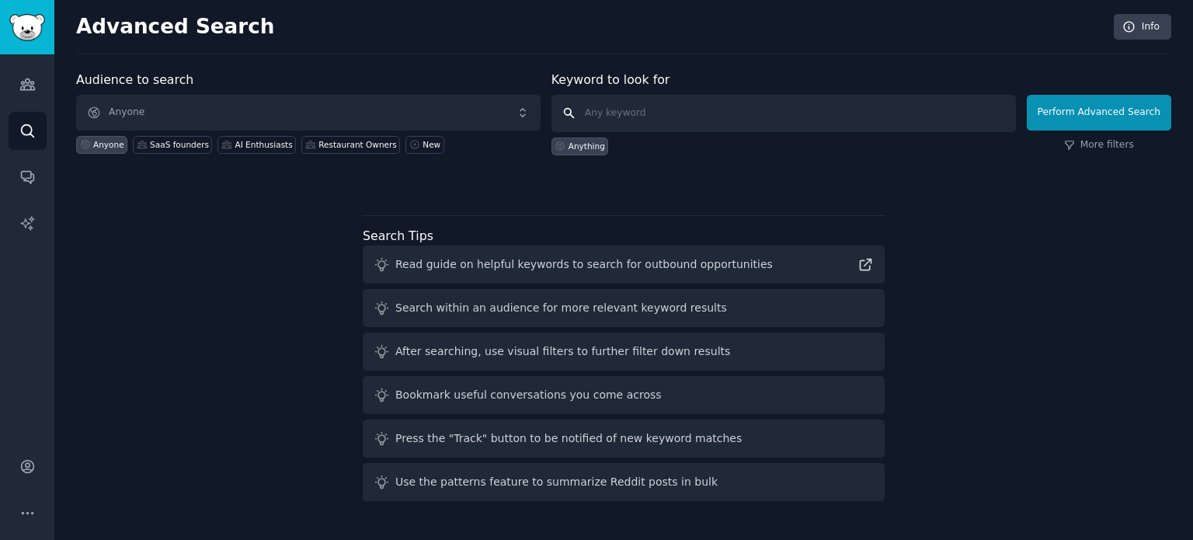
click at [652, 105] on input "text" at bounding box center [783, 113] width 464 height 37
type input "cpa"
click at [1078, 106] on button "Perform Advanced Search" at bounding box center [1098, 113] width 144 height 36
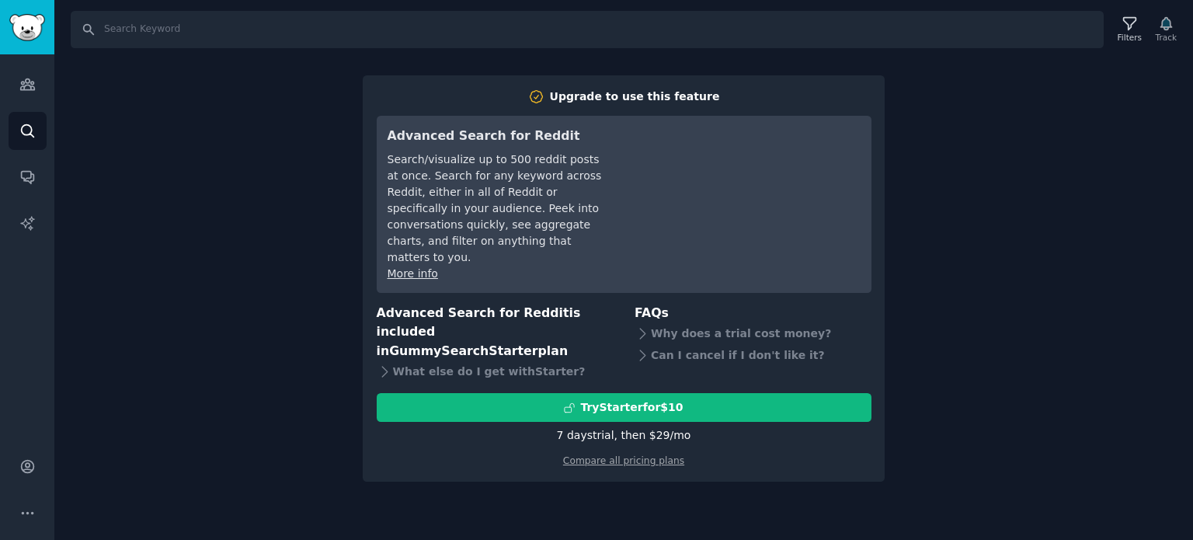
click at [1040, 285] on div "Search Filters Track Upgrade to use this feature Advanced Search for Reddit Sea…" at bounding box center [623, 270] width 1138 height 540
click at [234, 21] on input "Search" at bounding box center [587, 29] width 1033 height 37
type input "cpa"
click at [26, 119] on link "Search" at bounding box center [28, 131] width 38 height 38
